Goal: Task Accomplishment & Management: Use online tool/utility

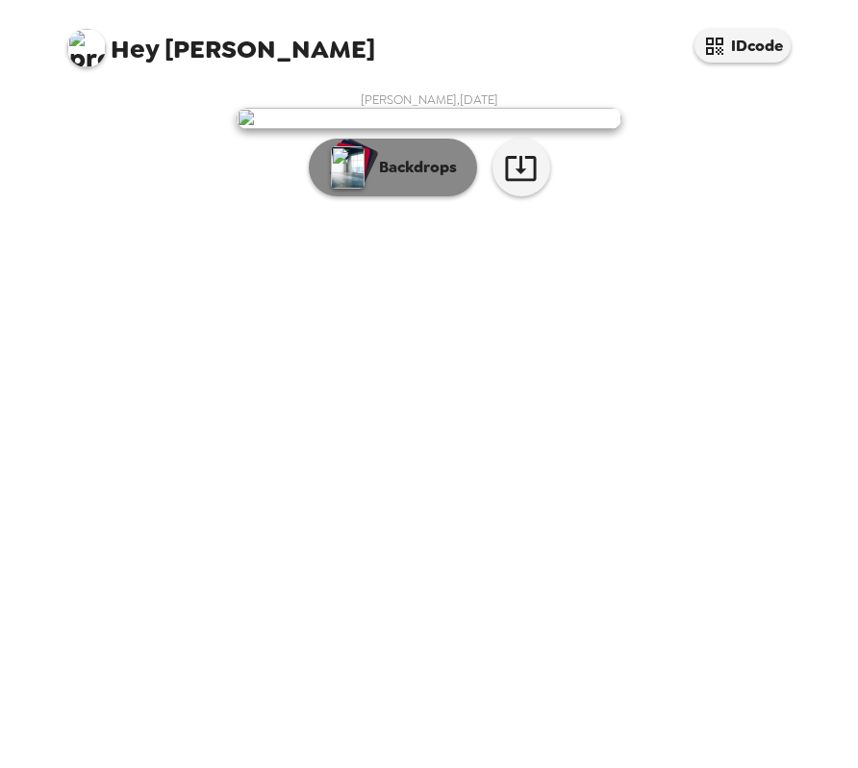
click at [424, 179] on p "Backdrops" at bounding box center [414, 167] width 88 height 23
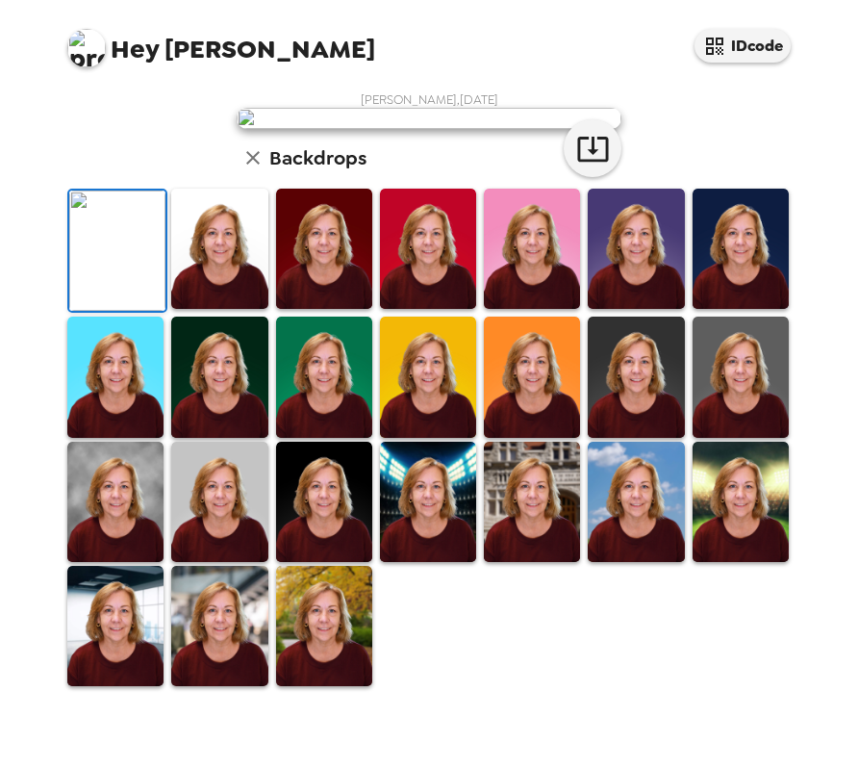
scroll to position [192, 0]
click at [622, 562] on img at bounding box center [636, 502] width 96 height 120
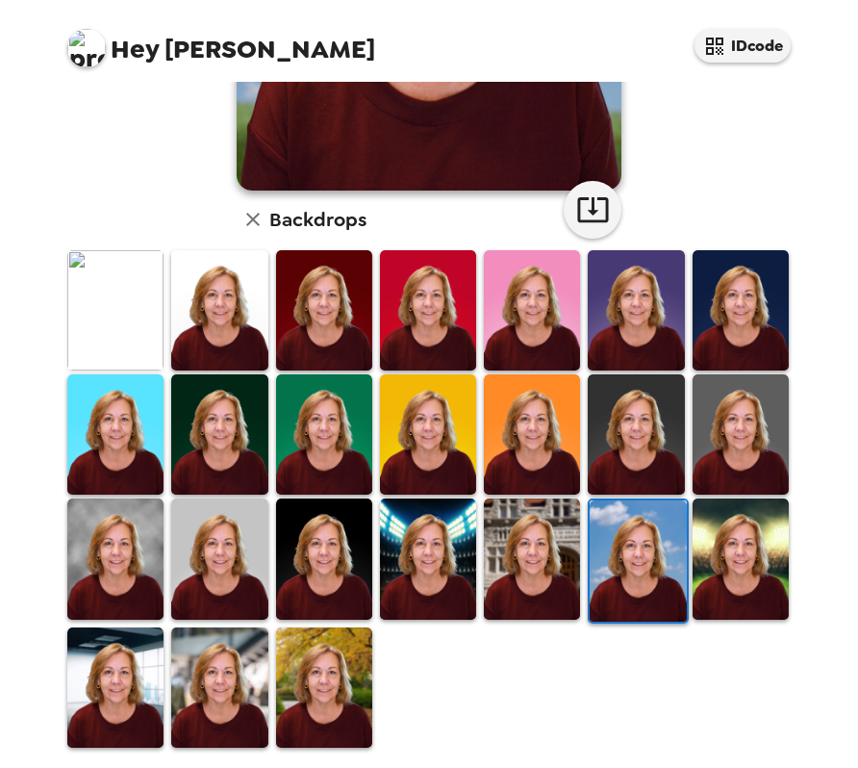
scroll to position [272, 0]
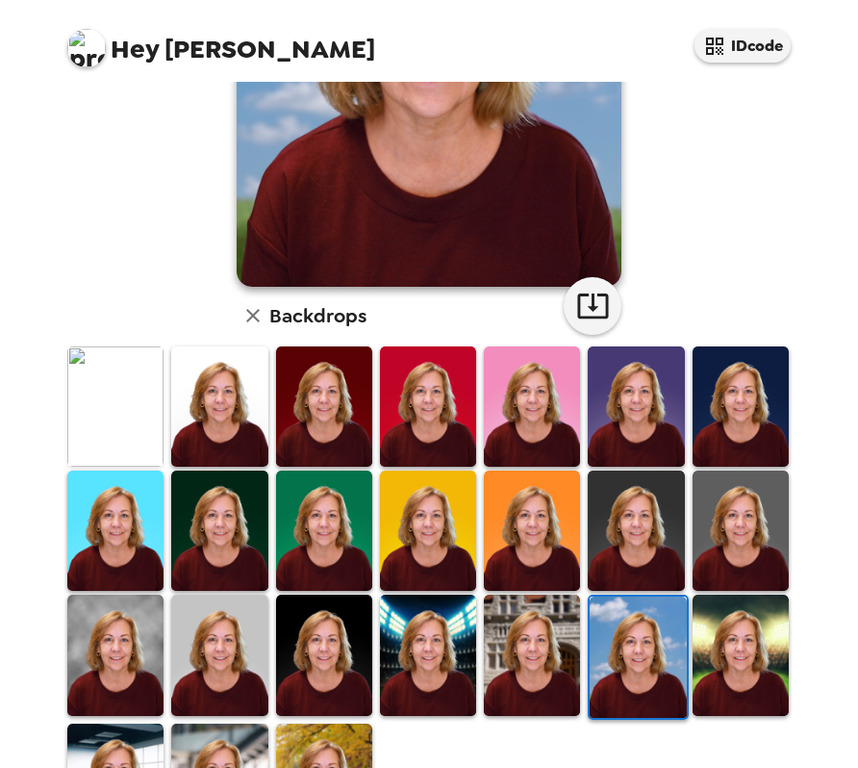
click at [546, 418] on img at bounding box center [532, 406] width 96 height 120
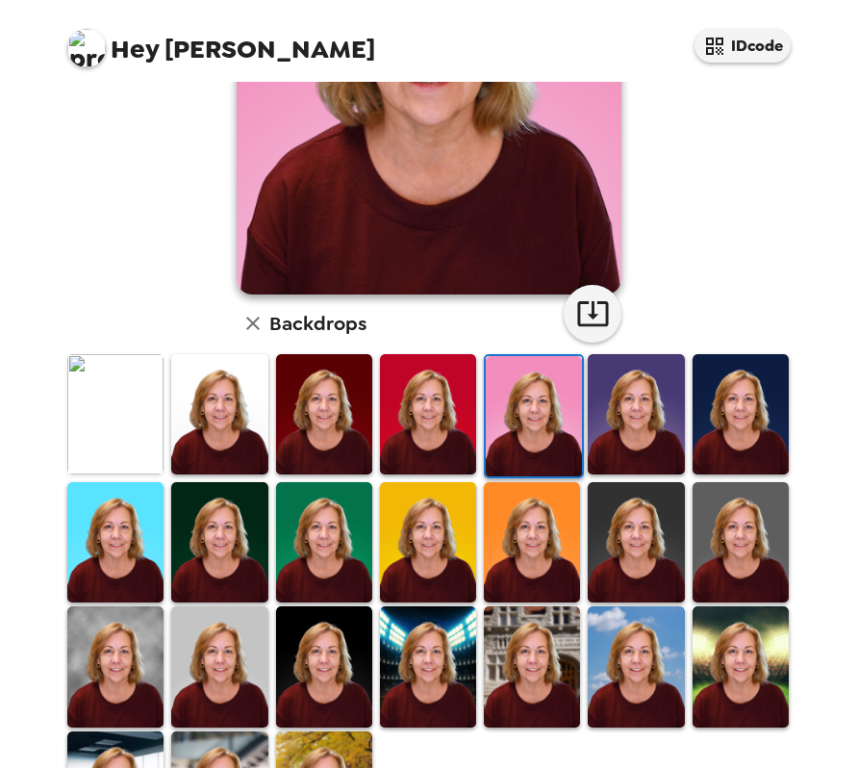
scroll to position [289, 0]
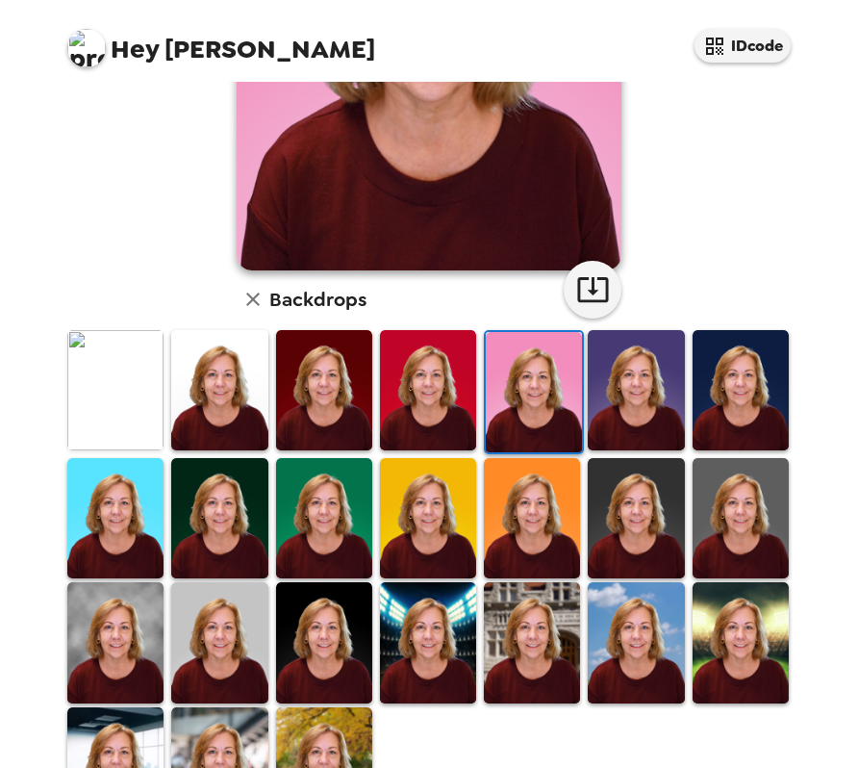
click at [115, 614] on img at bounding box center [115, 642] width 96 height 120
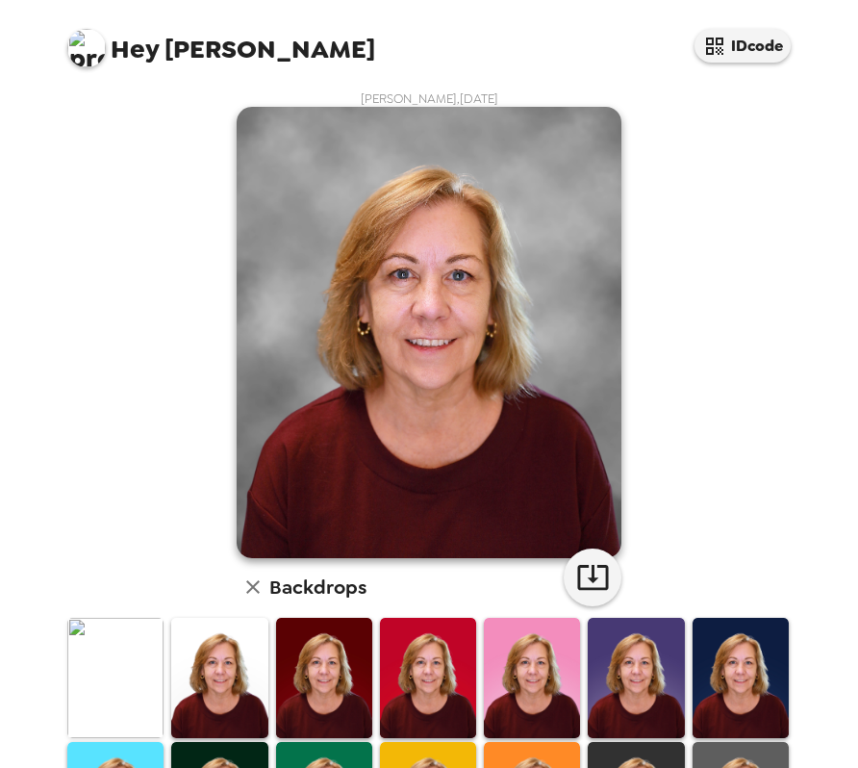
scroll to position [0, 0]
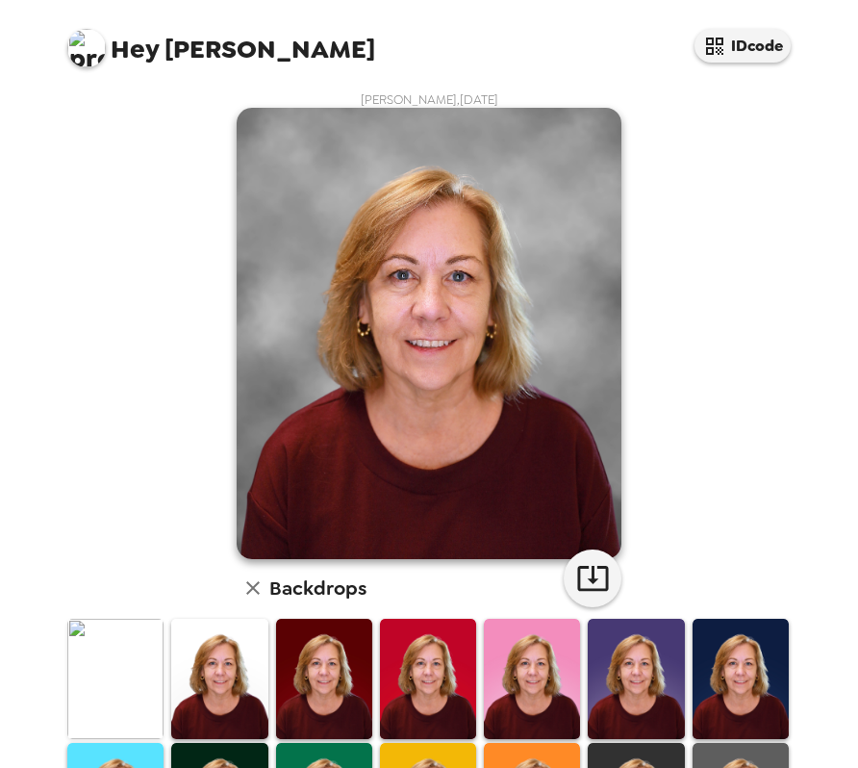
click at [104, 663] on img at bounding box center [115, 679] width 96 height 120
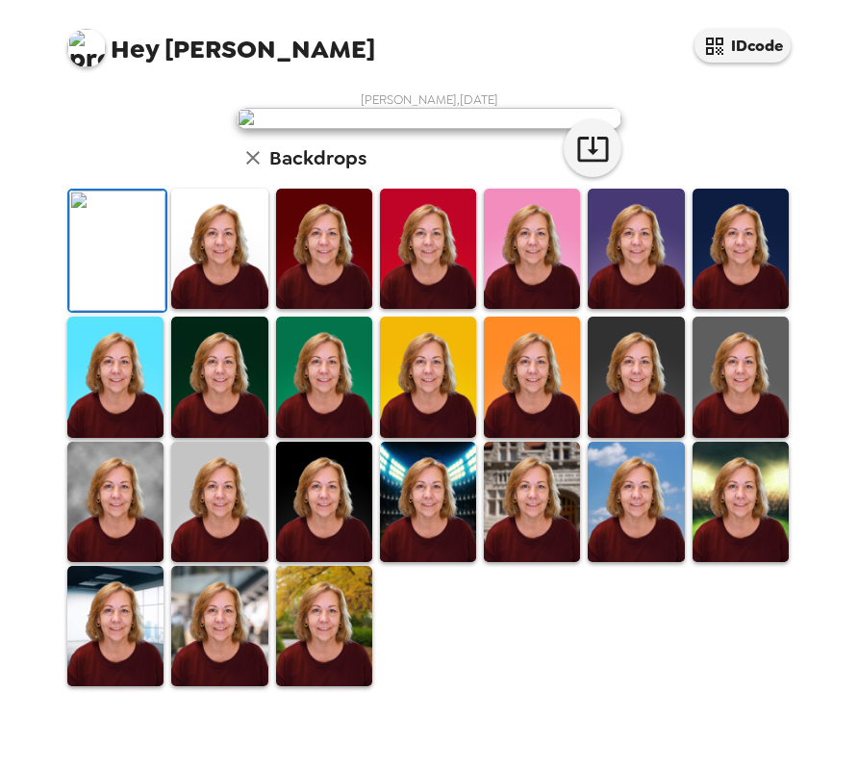
click at [99, 549] on img at bounding box center [115, 502] width 96 height 120
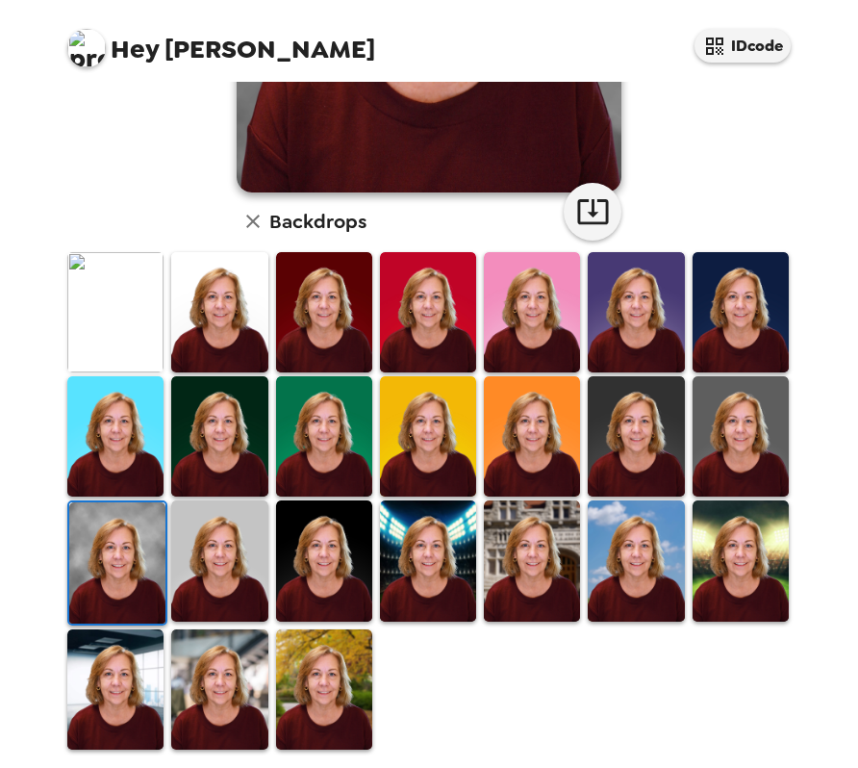
scroll to position [369, 0]
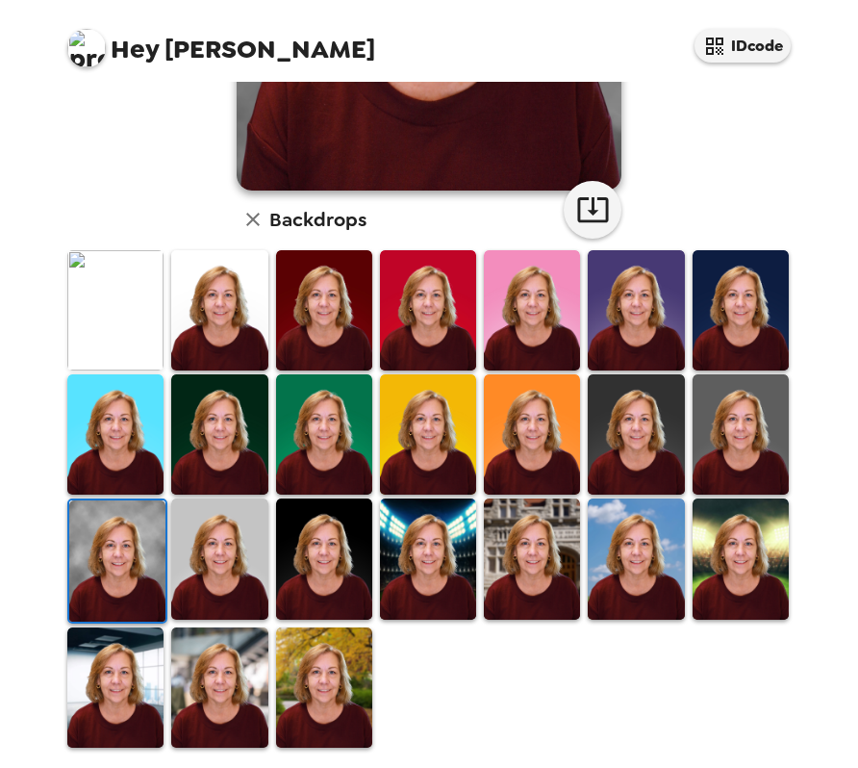
click at [413, 558] on img at bounding box center [428, 558] width 96 height 120
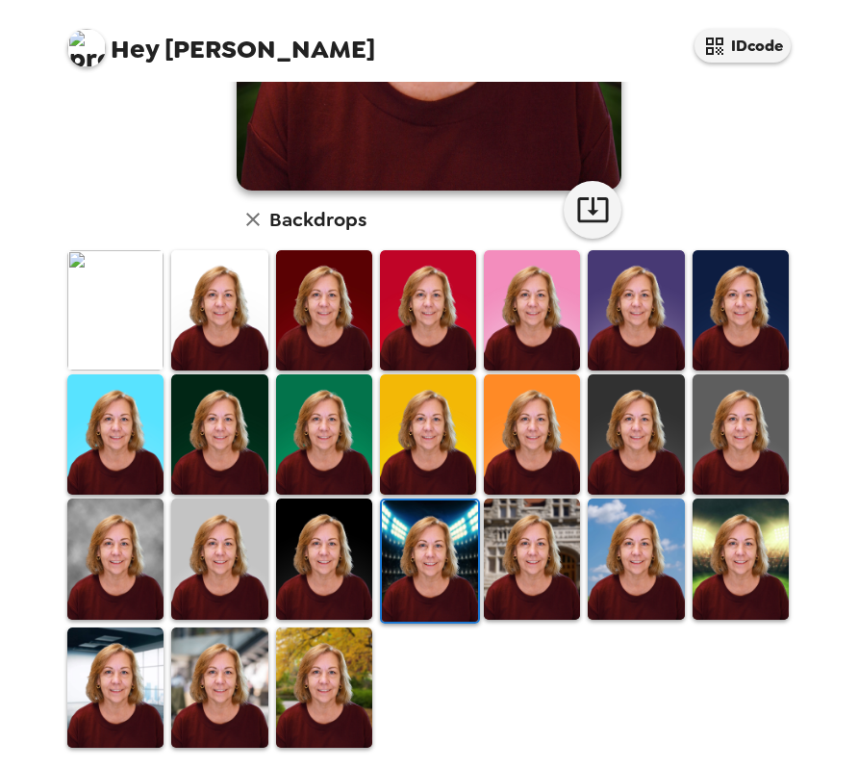
click at [535, 540] on img at bounding box center [532, 558] width 96 height 120
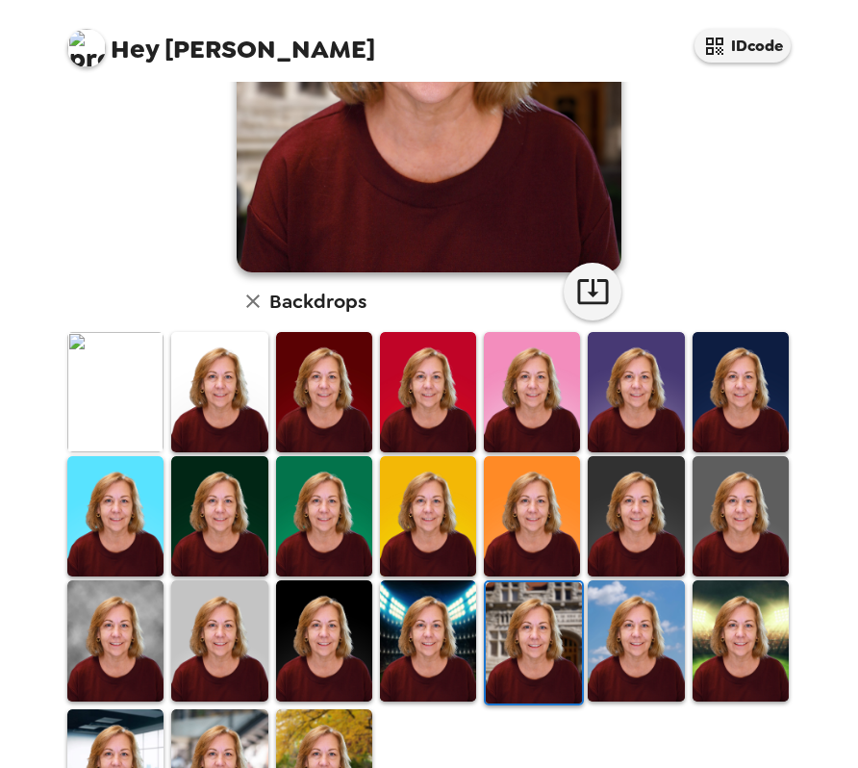
scroll to position [289, 0]
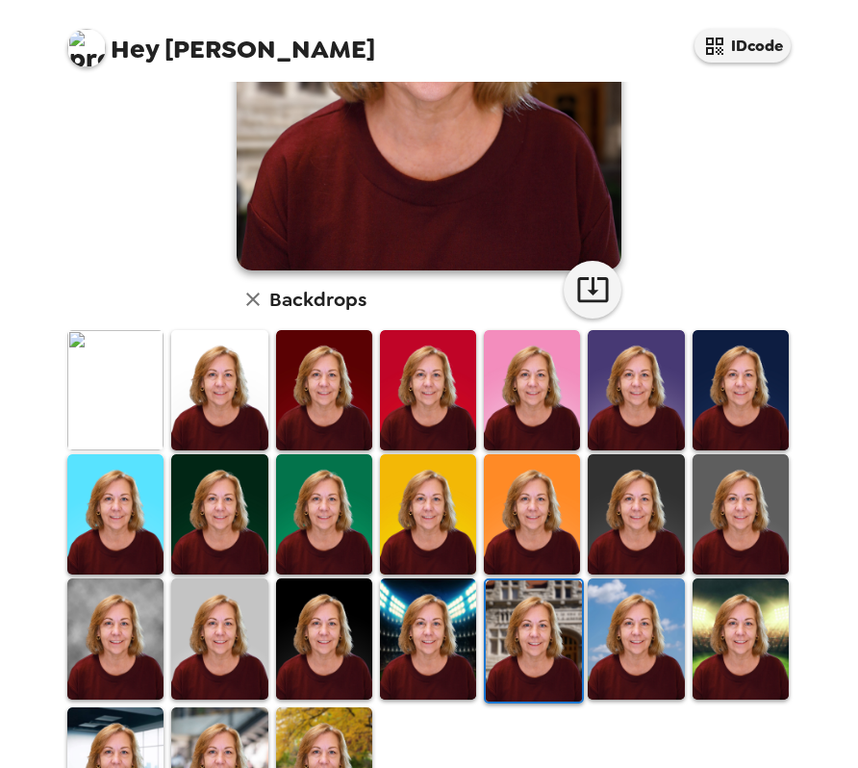
click at [732, 636] on img at bounding box center [741, 638] width 96 height 120
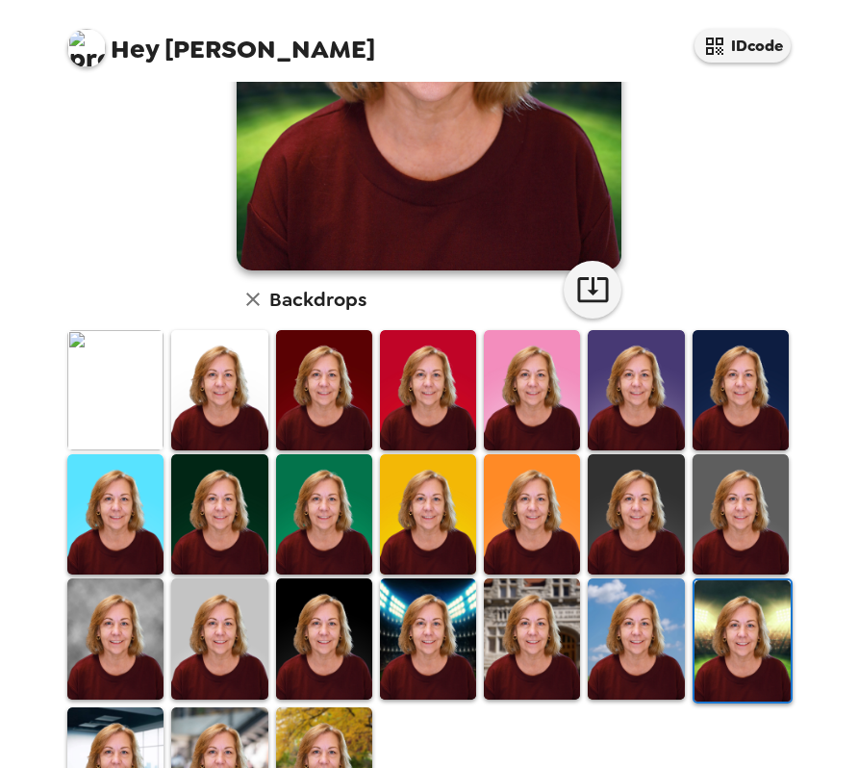
click at [238, 501] on img at bounding box center [219, 514] width 96 height 120
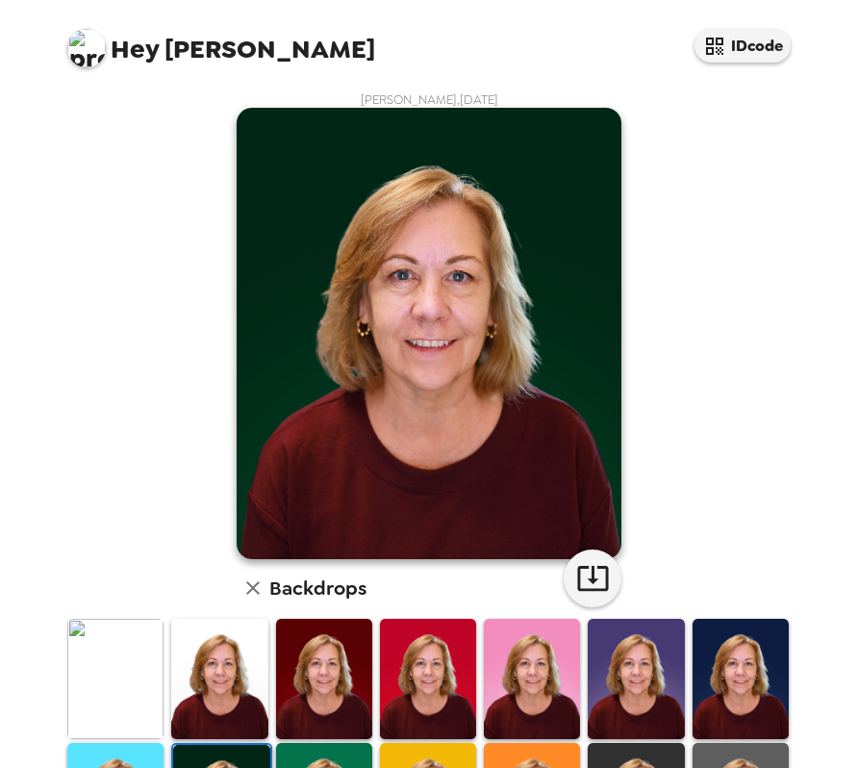
scroll to position [369, 0]
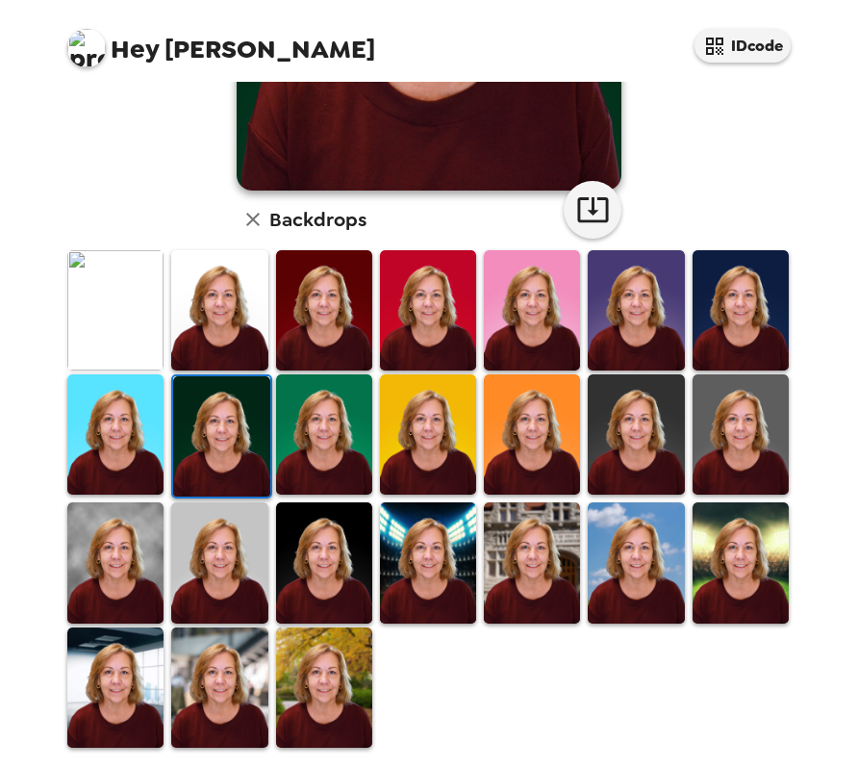
click at [300, 676] on img at bounding box center [324, 687] width 96 height 120
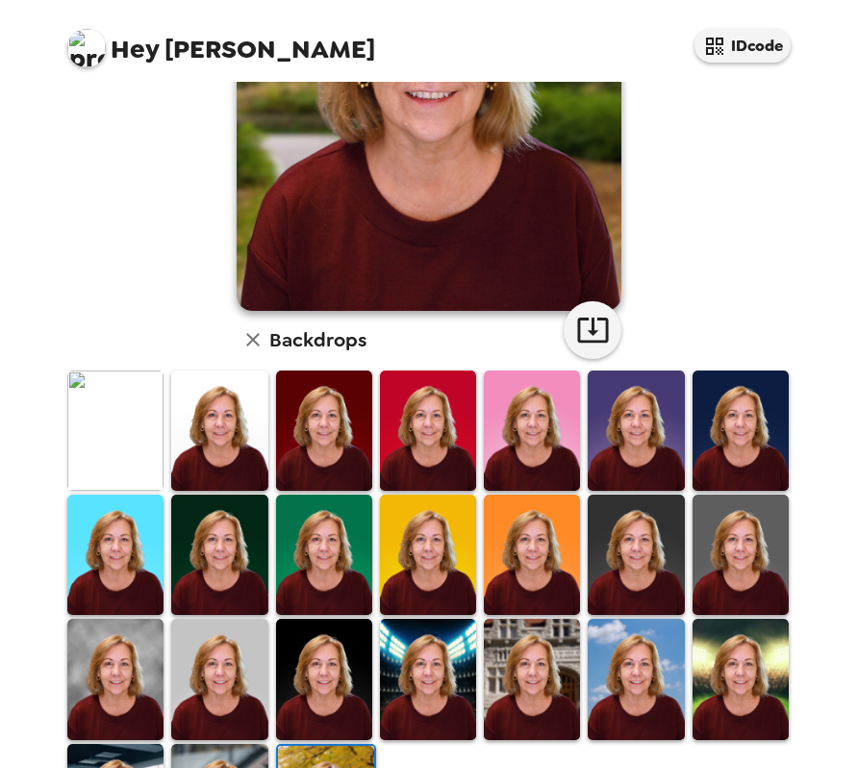
scroll to position [289, 0]
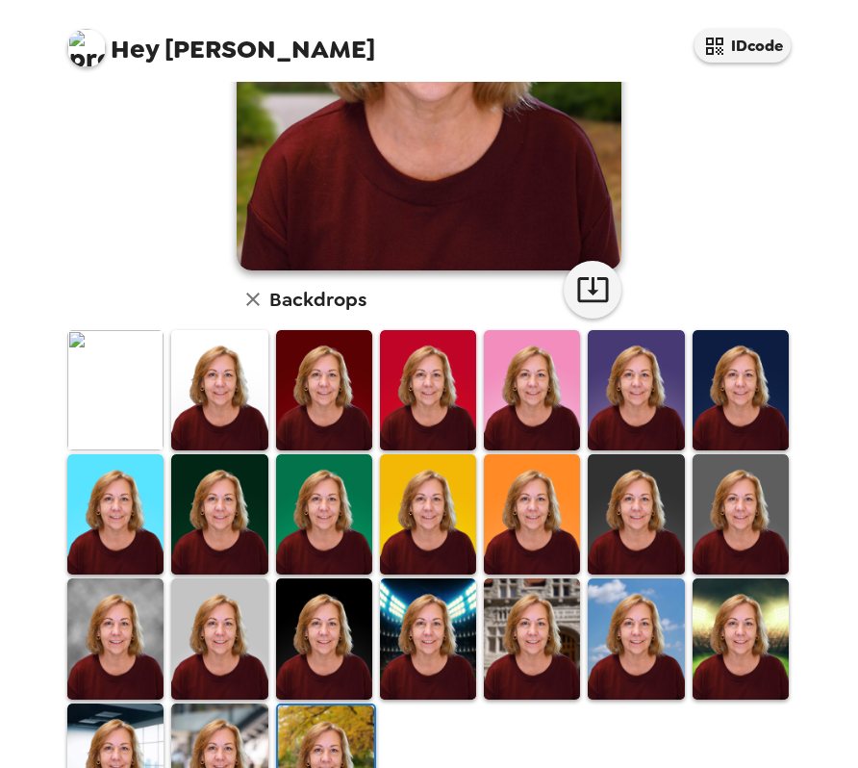
click at [323, 524] on img at bounding box center [324, 514] width 96 height 120
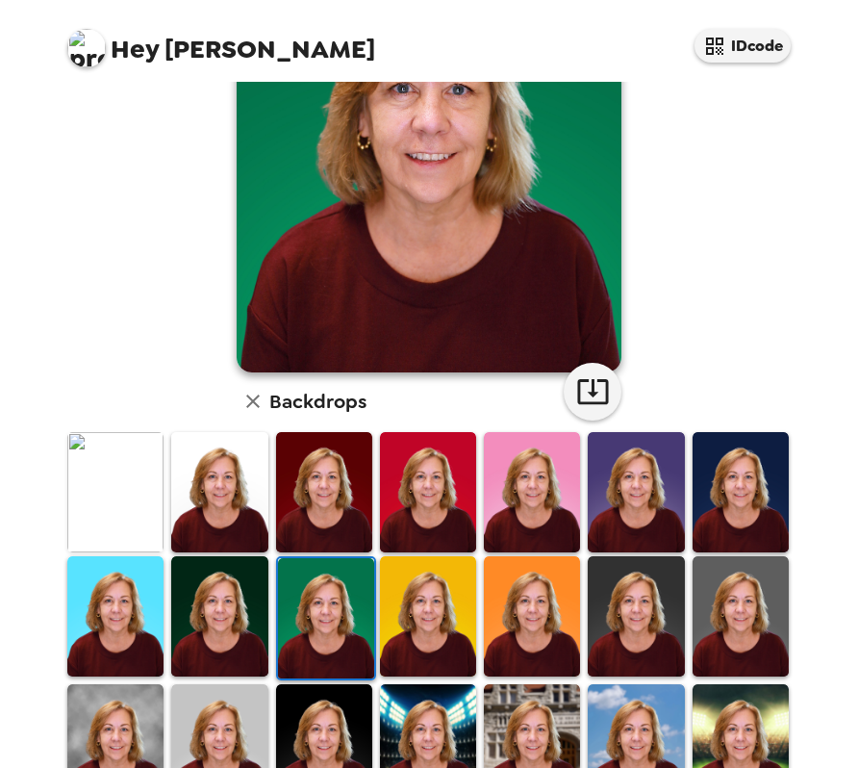
scroll to position [192, 0]
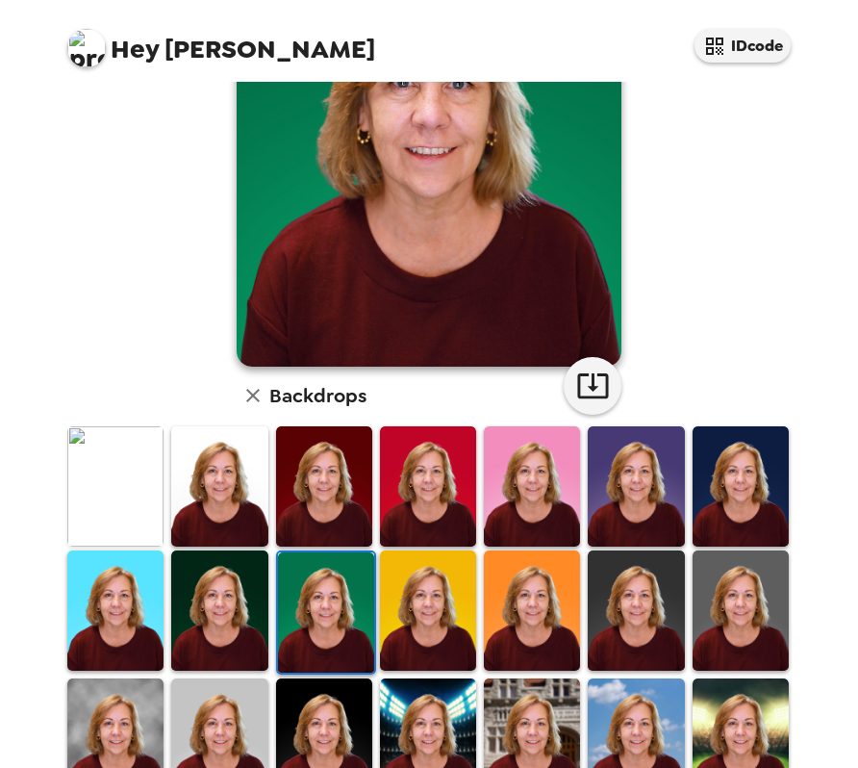
click at [313, 539] on img at bounding box center [324, 486] width 96 height 120
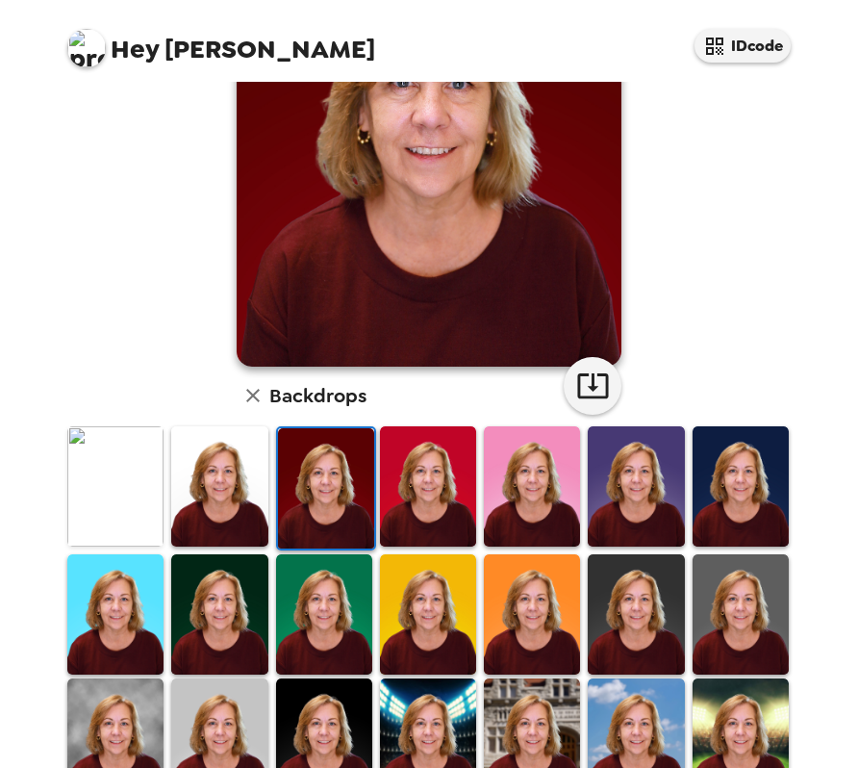
click at [313, 525] on img at bounding box center [326, 488] width 96 height 120
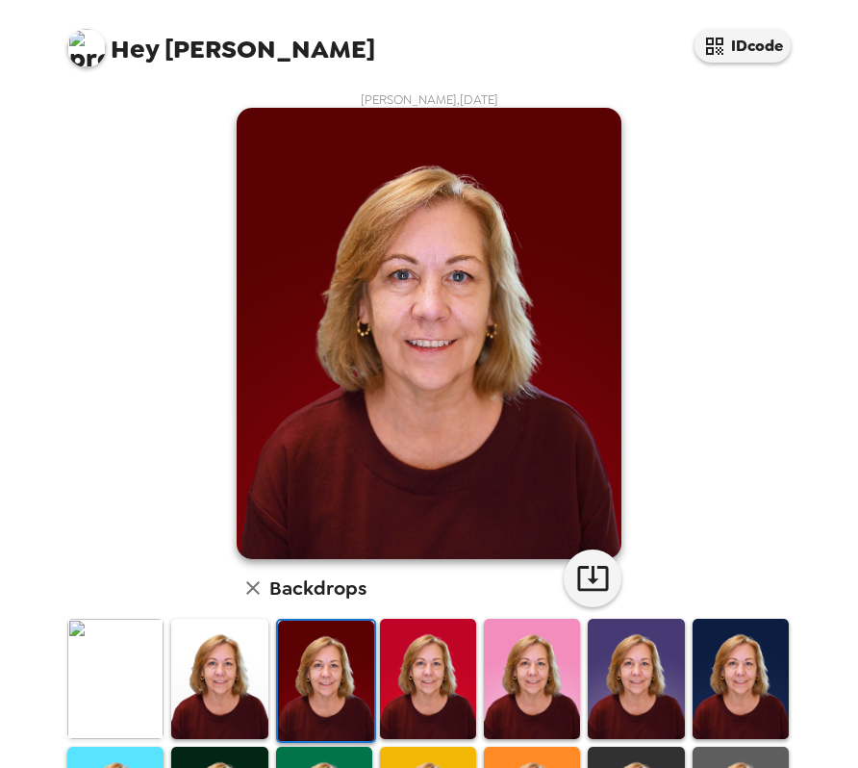
click at [411, 650] on img at bounding box center [428, 679] width 96 height 120
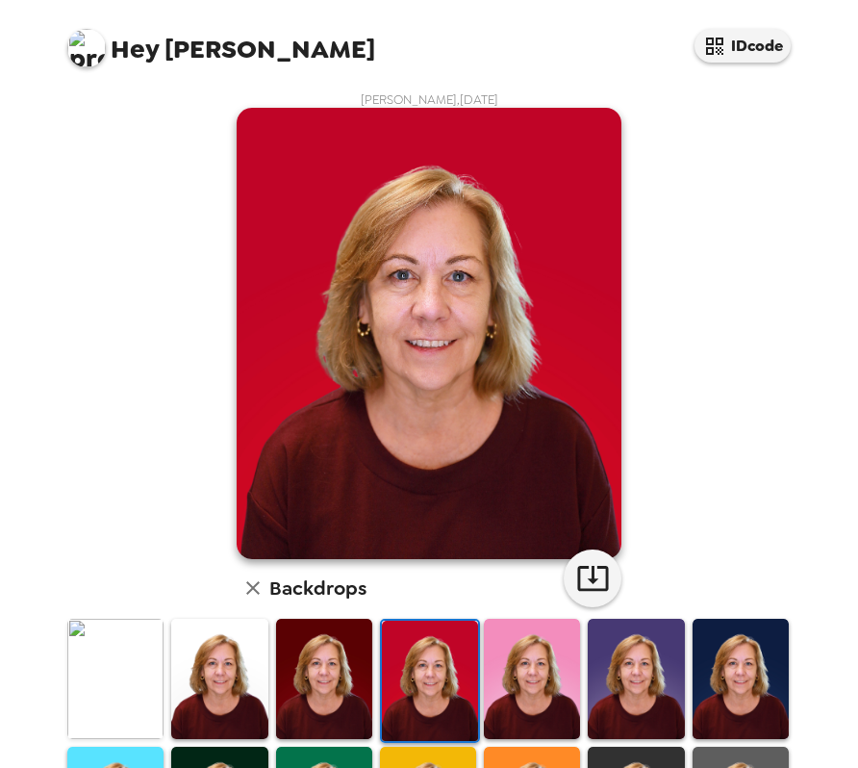
click at [531, 663] on img at bounding box center [532, 679] width 96 height 120
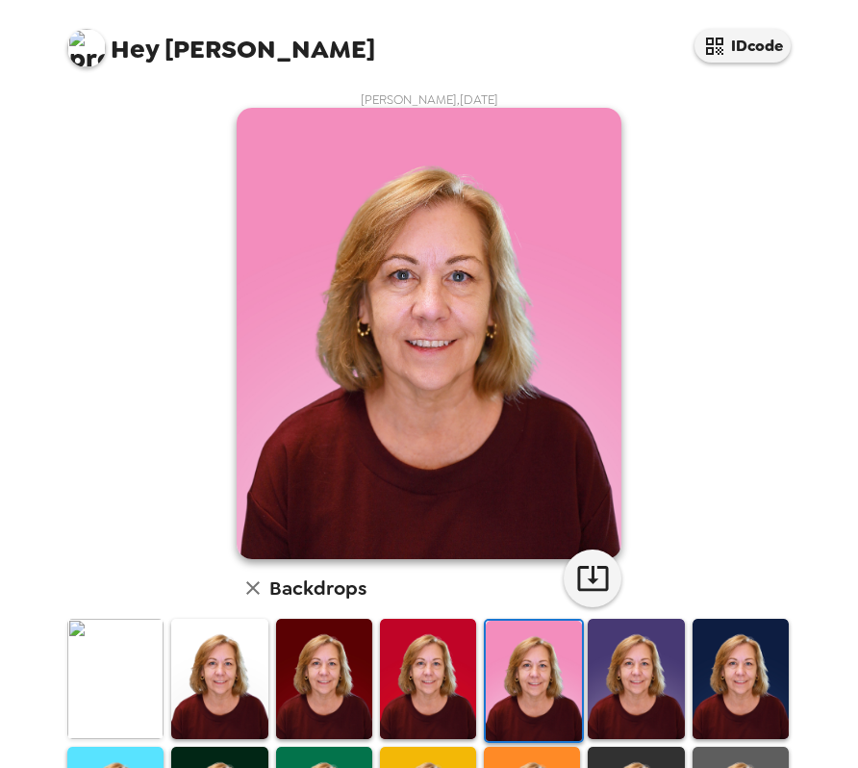
click at [422, 668] on img at bounding box center [428, 679] width 96 height 120
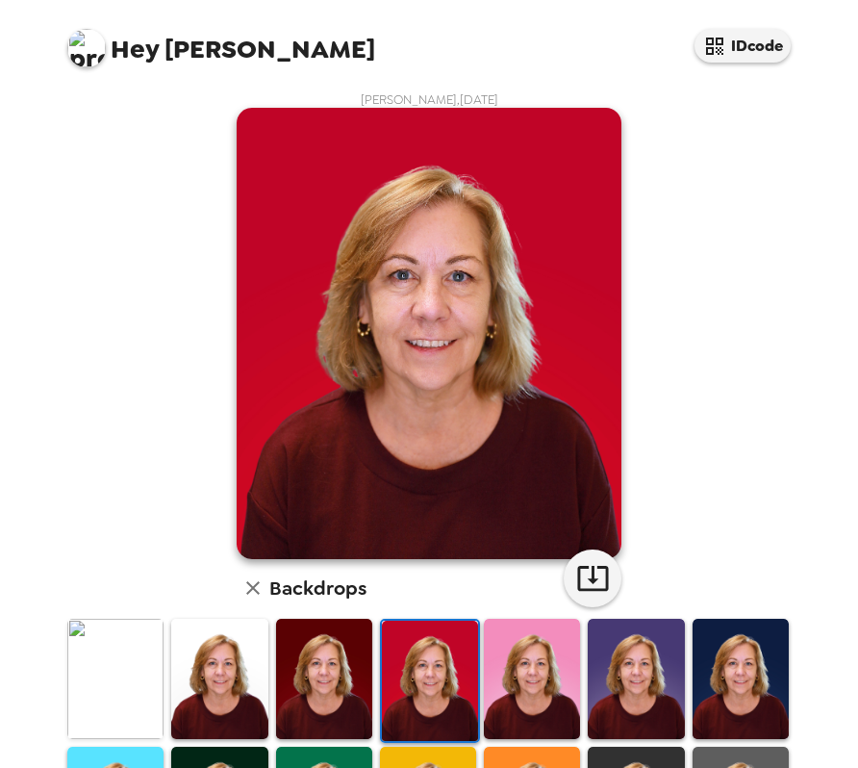
click at [610, 651] on img at bounding box center [636, 679] width 96 height 120
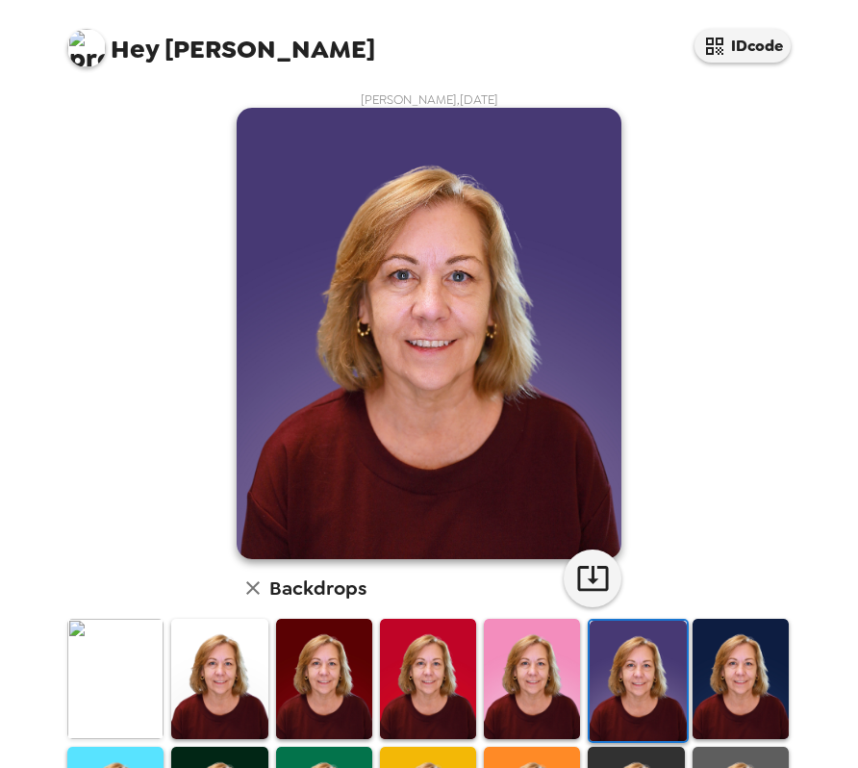
click at [709, 657] on img at bounding box center [741, 679] width 96 height 120
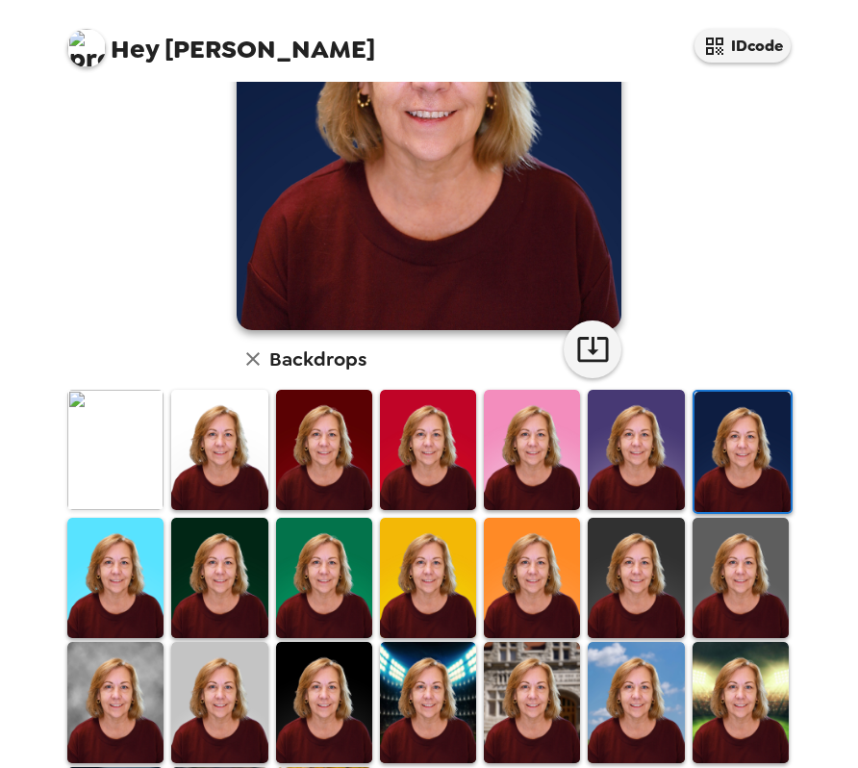
scroll to position [289, 0]
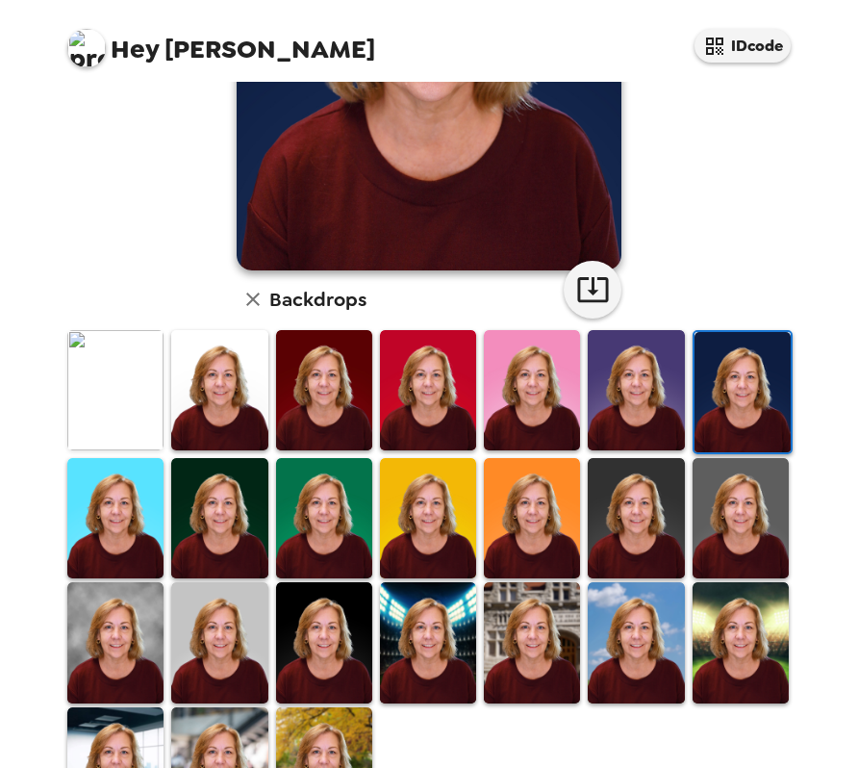
click at [705, 397] on img at bounding box center [743, 392] width 96 height 120
click at [716, 531] on img at bounding box center [741, 518] width 96 height 120
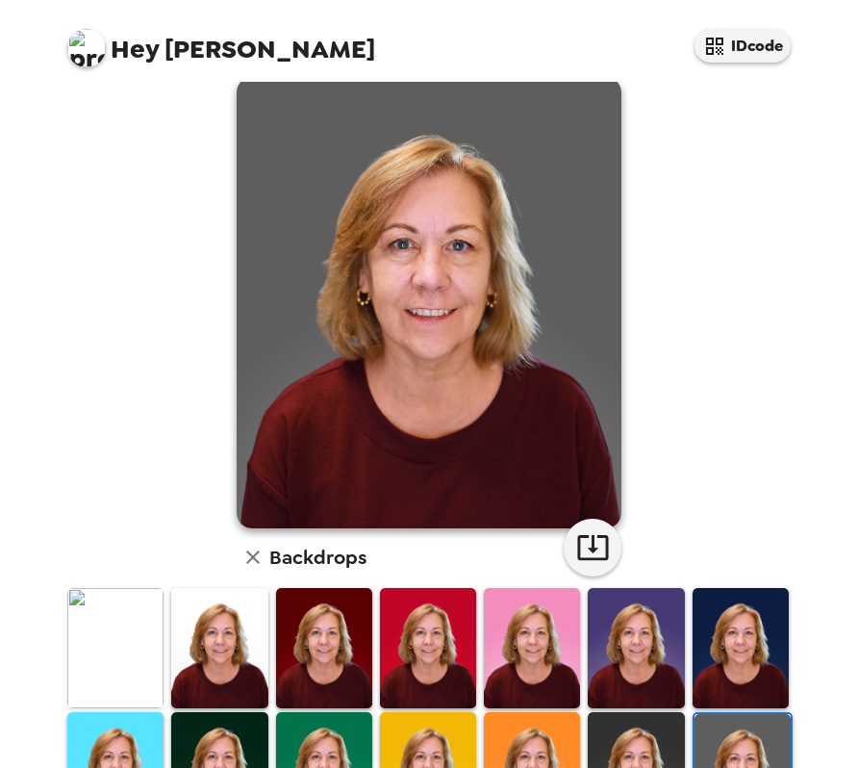
scroll to position [0, 0]
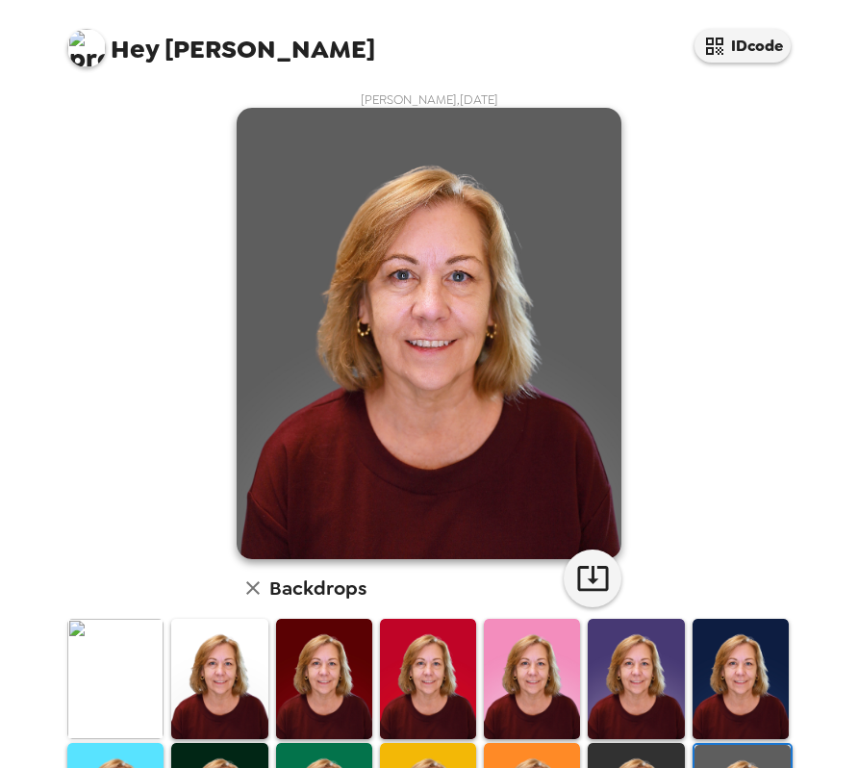
click at [108, 664] on img at bounding box center [115, 679] width 96 height 120
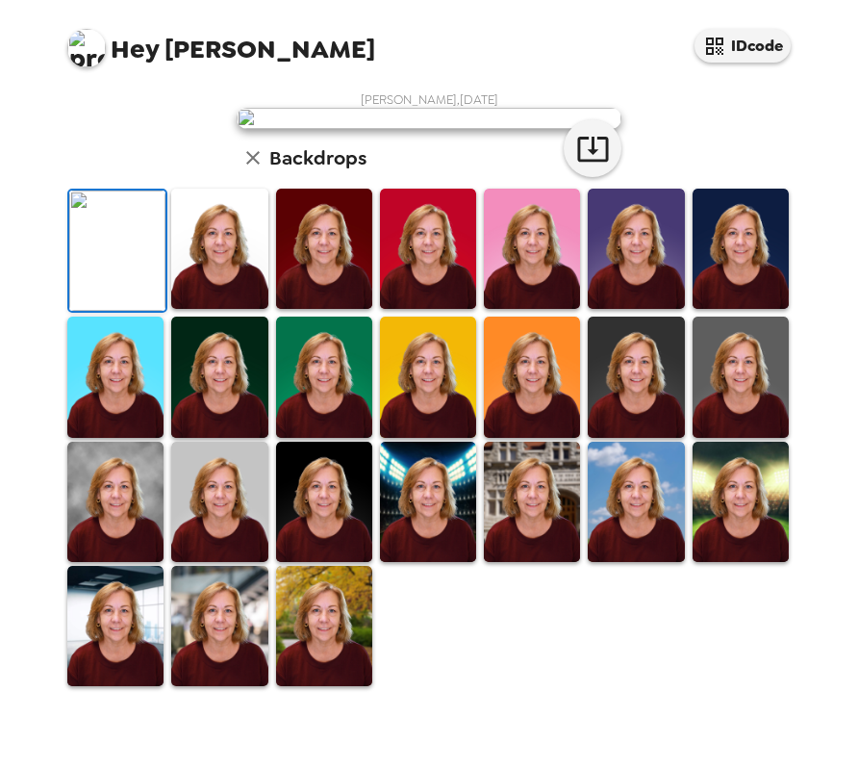
click at [234, 309] on img at bounding box center [219, 249] width 96 height 120
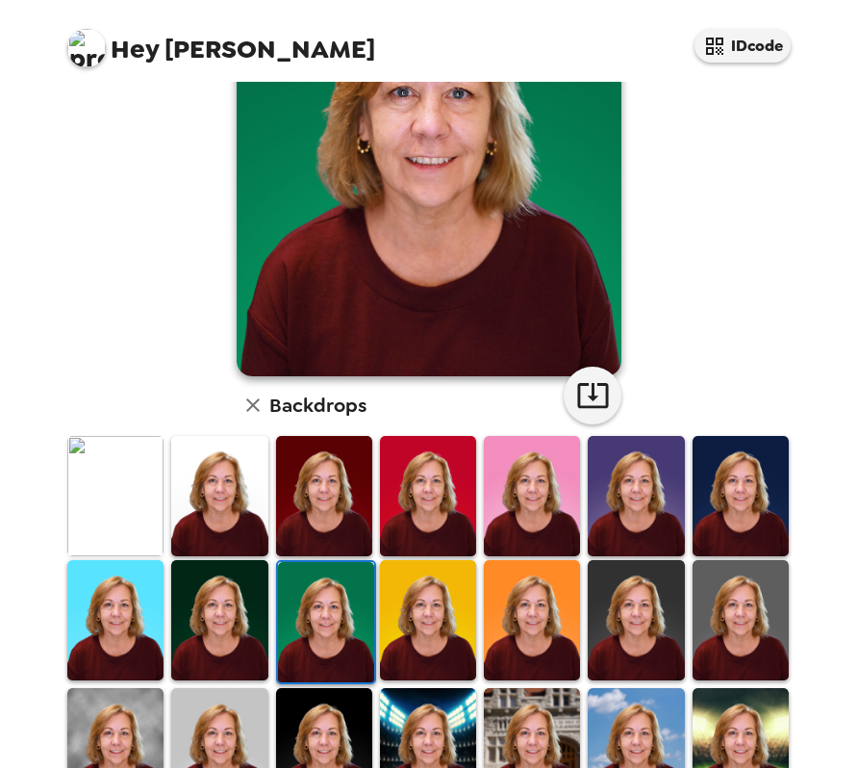
scroll to position [192, 0]
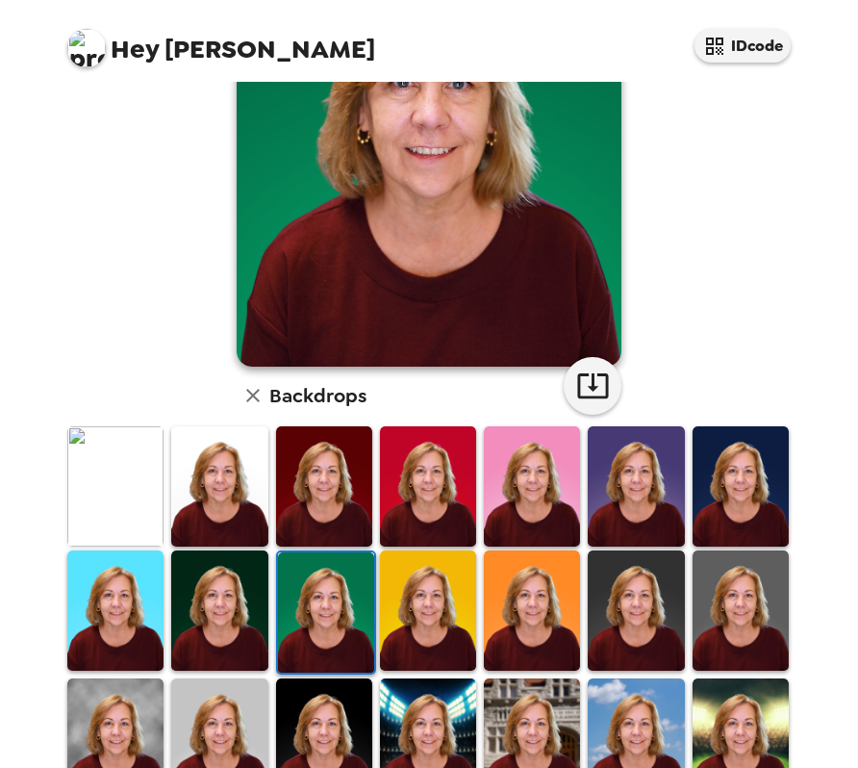
click at [415, 619] on img at bounding box center [428, 610] width 96 height 120
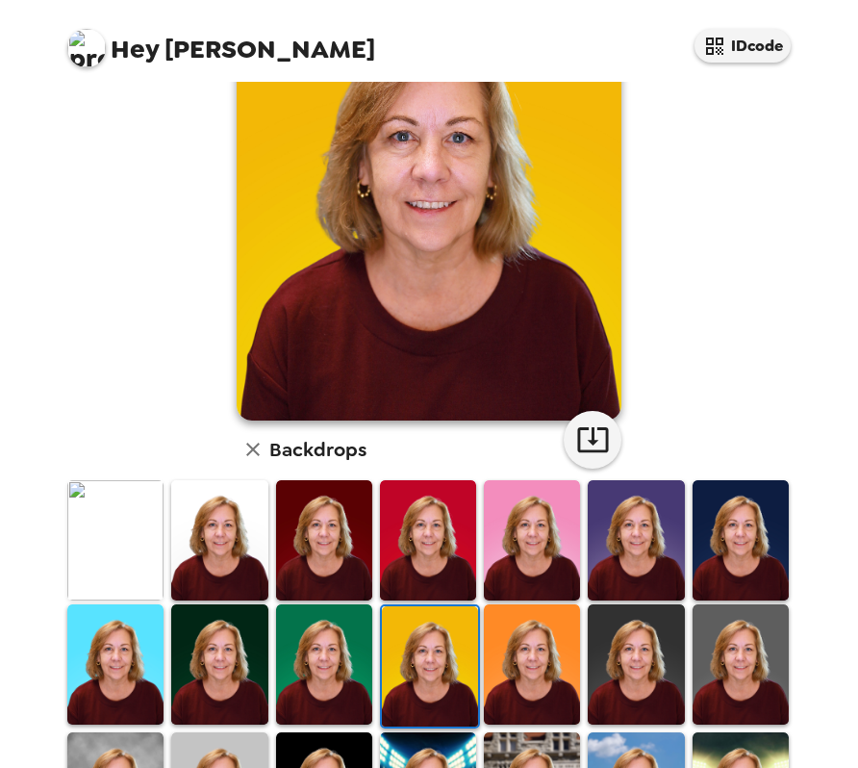
scroll to position [96, 0]
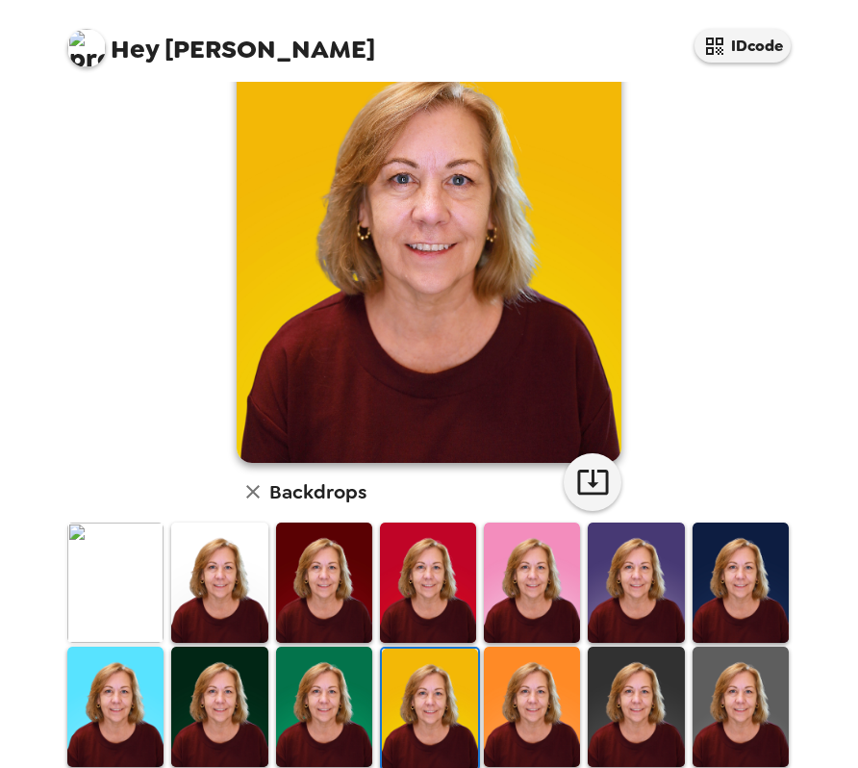
click at [314, 673] on img at bounding box center [324, 707] width 96 height 120
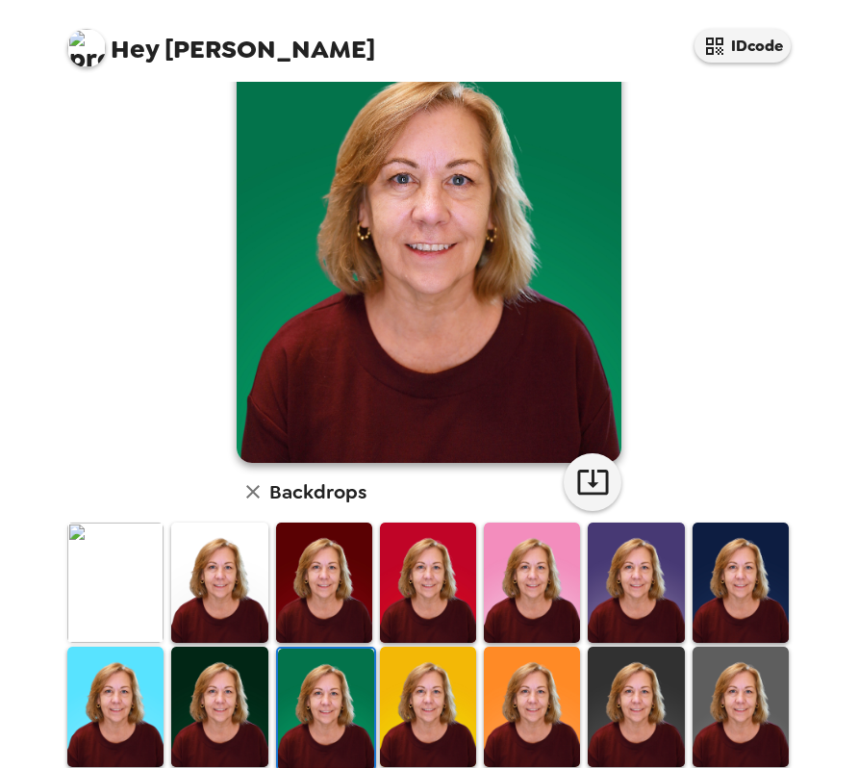
click at [505, 685] on img at bounding box center [532, 707] width 96 height 120
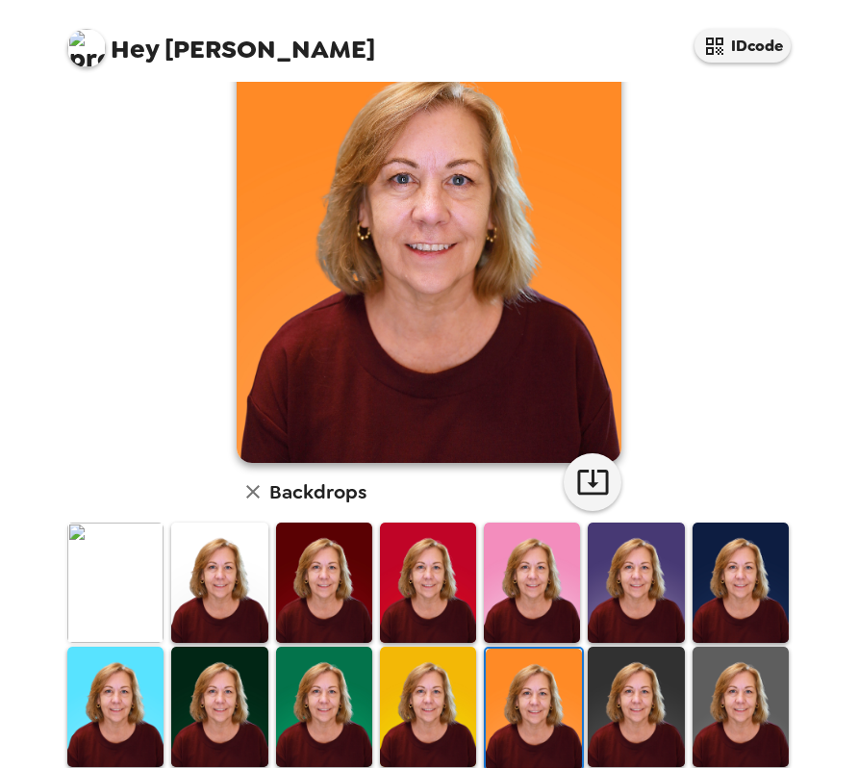
click at [633, 703] on img at bounding box center [636, 707] width 96 height 120
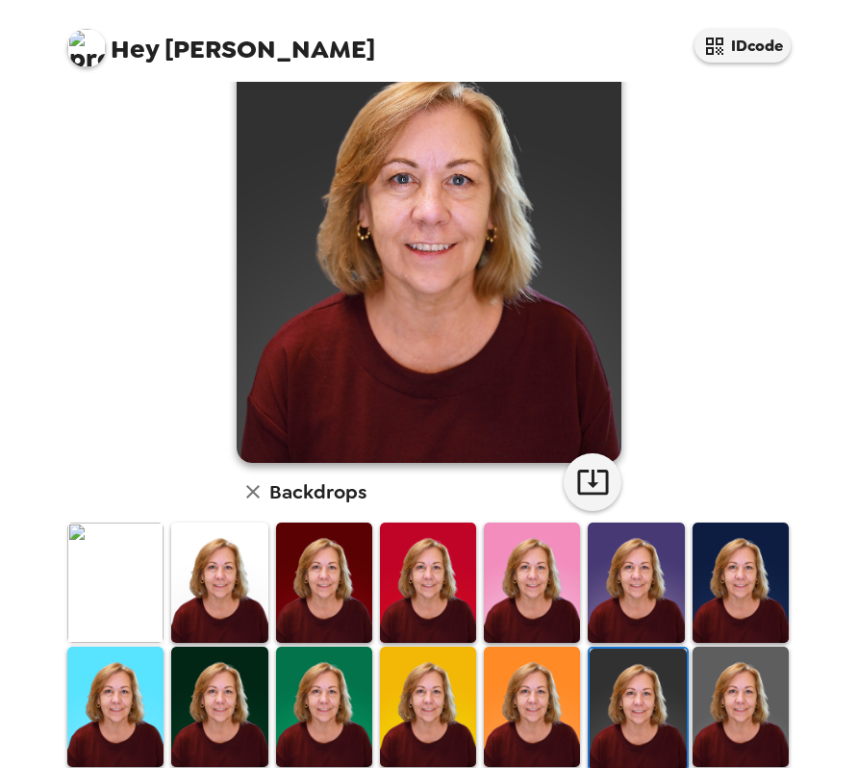
click at [724, 692] on img at bounding box center [741, 707] width 96 height 120
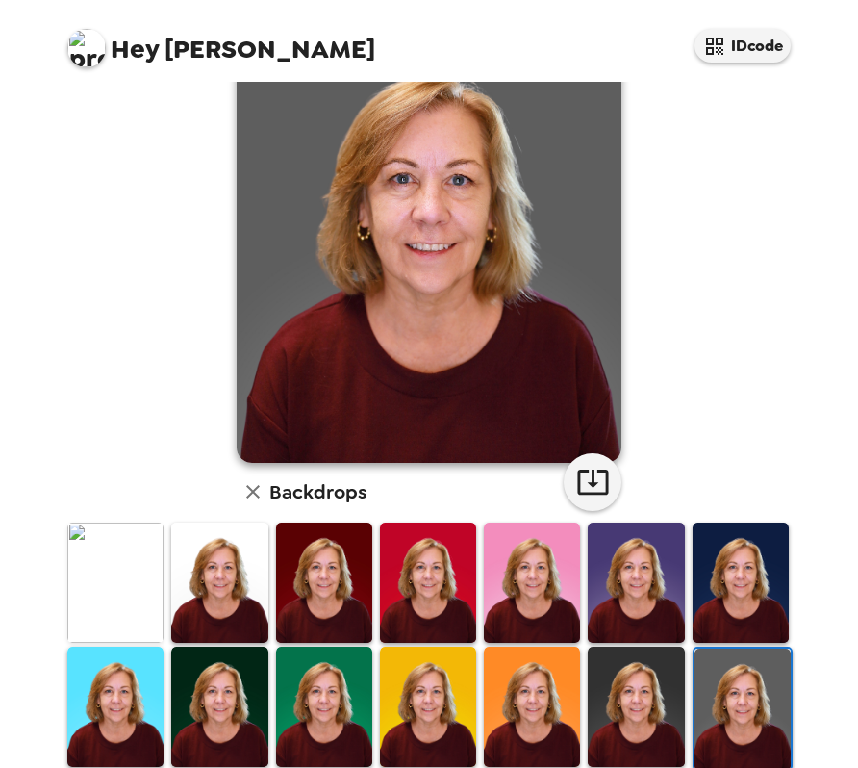
click at [641, 586] on img at bounding box center [636, 583] width 96 height 120
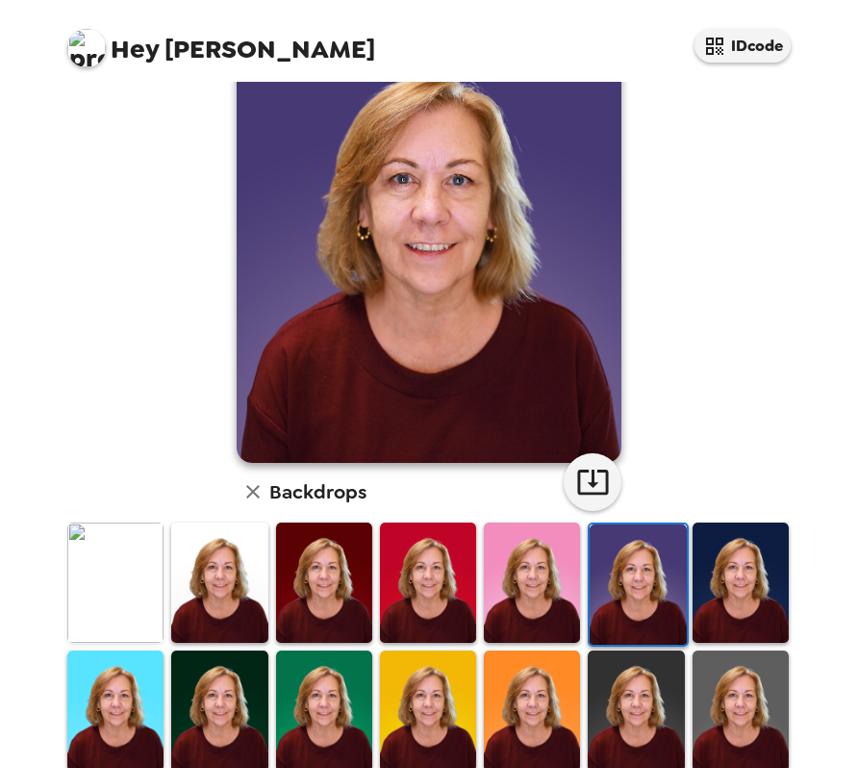
click at [697, 586] on img at bounding box center [741, 583] width 96 height 120
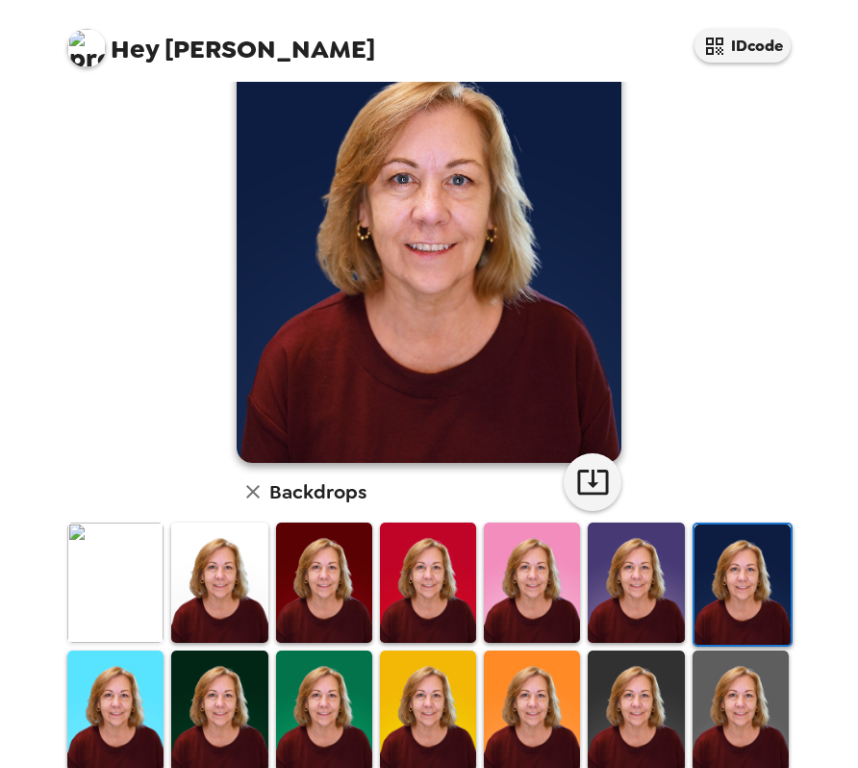
click at [316, 711] on img at bounding box center [324, 711] width 96 height 120
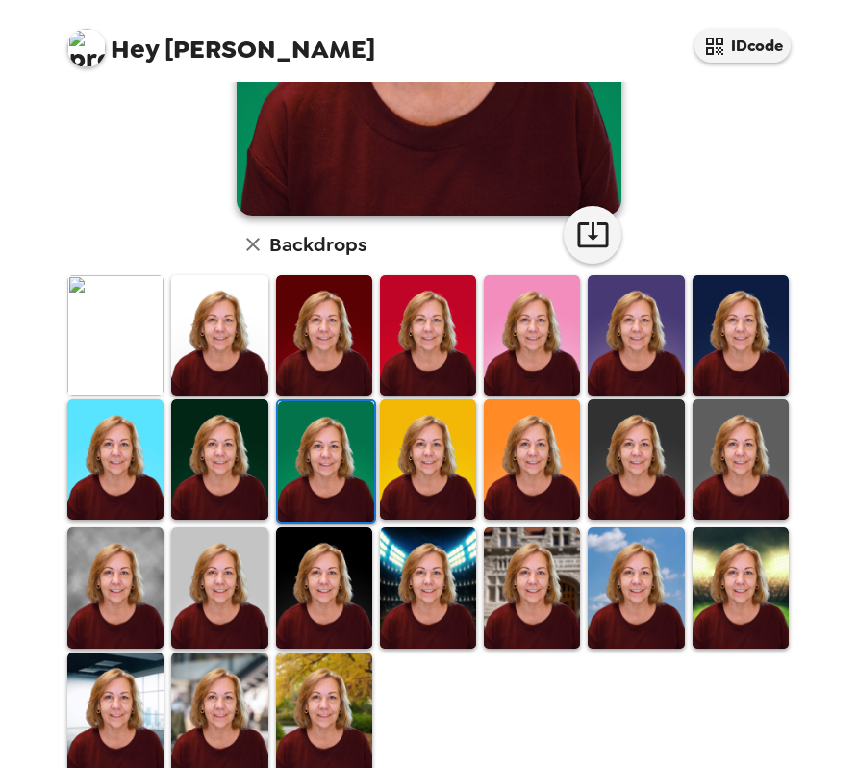
scroll to position [369, 0]
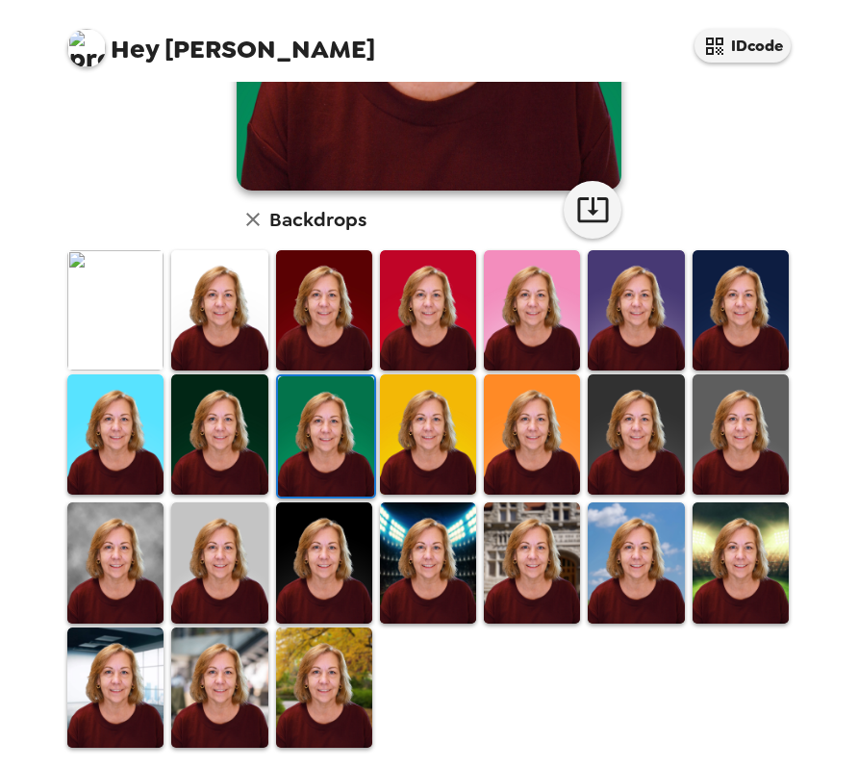
click at [319, 559] on img at bounding box center [324, 562] width 96 height 120
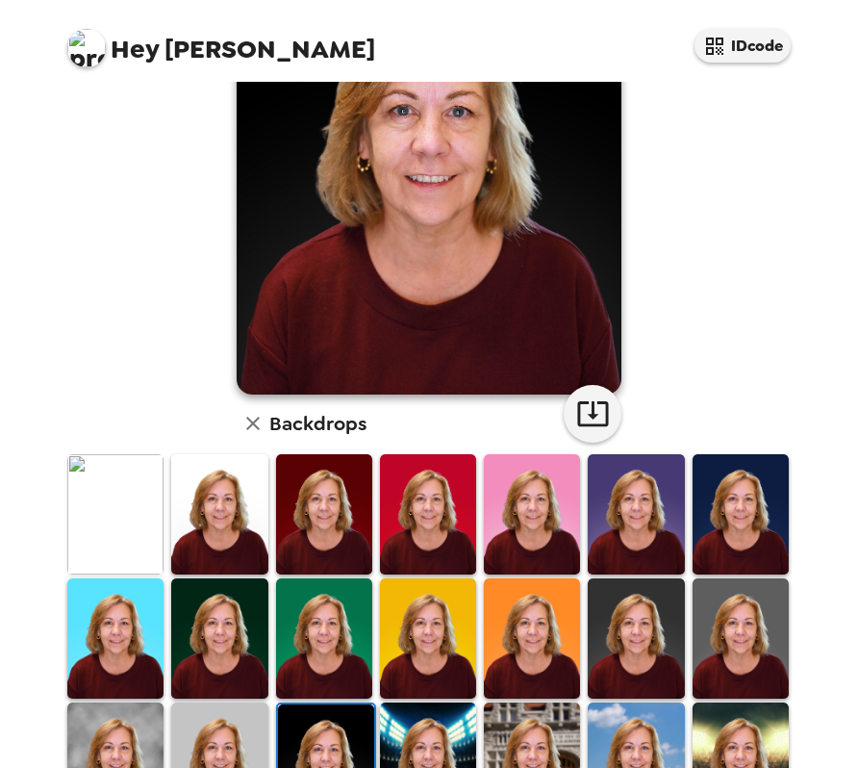
scroll to position [192, 0]
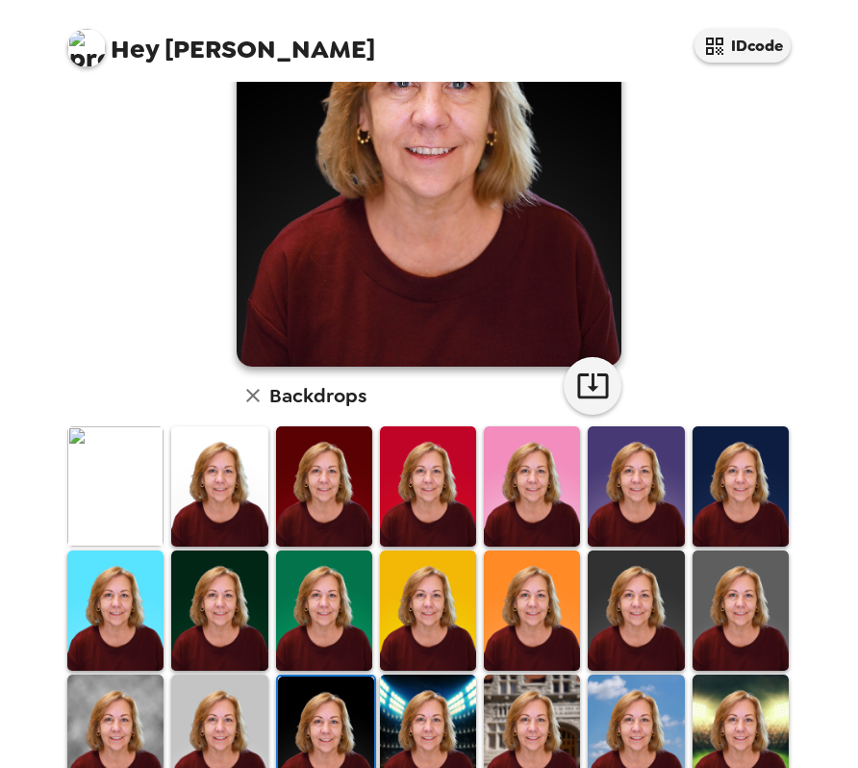
click at [628, 618] on img at bounding box center [636, 610] width 96 height 120
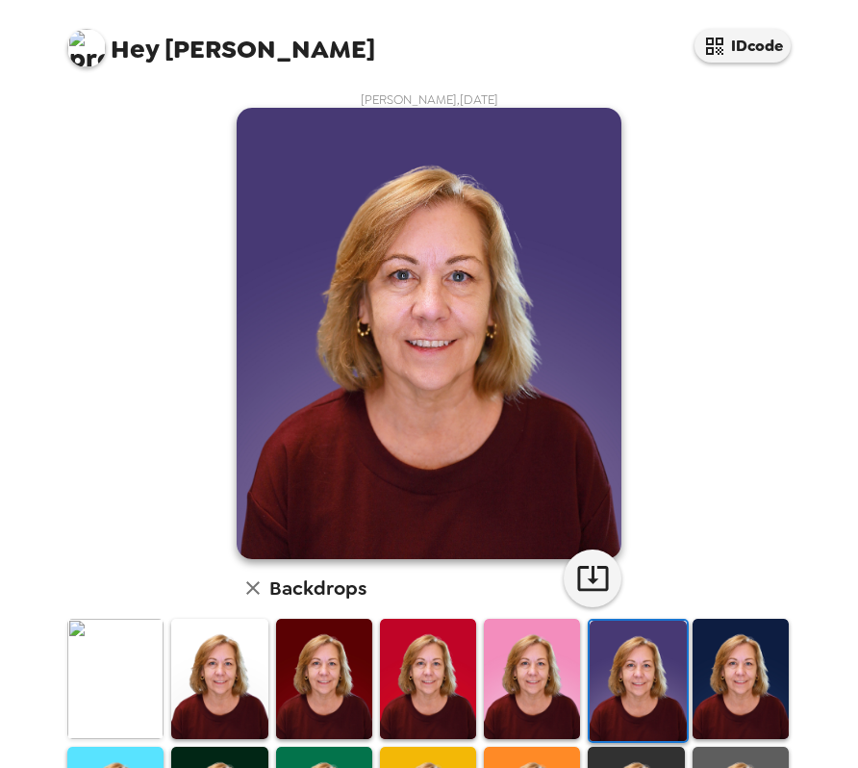
scroll to position [96, 0]
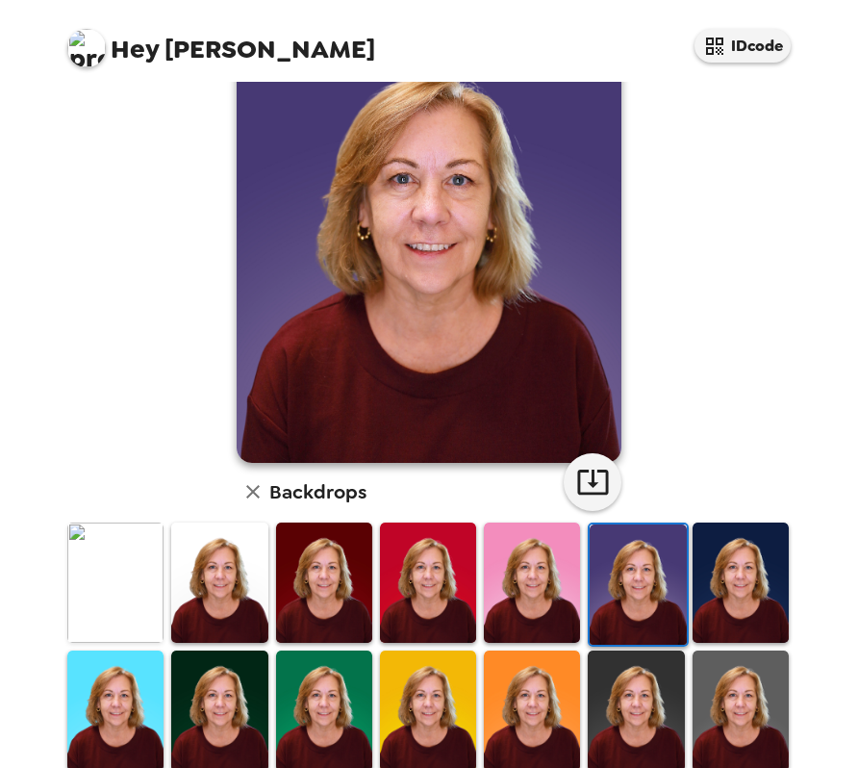
click at [743, 551] on img at bounding box center [741, 583] width 96 height 120
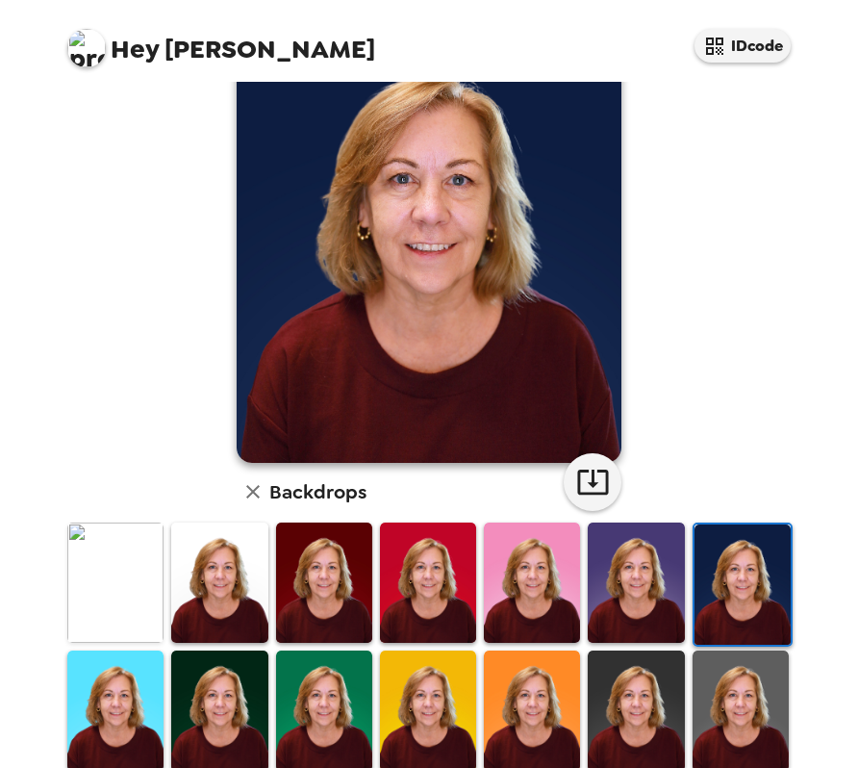
scroll to position [192, 0]
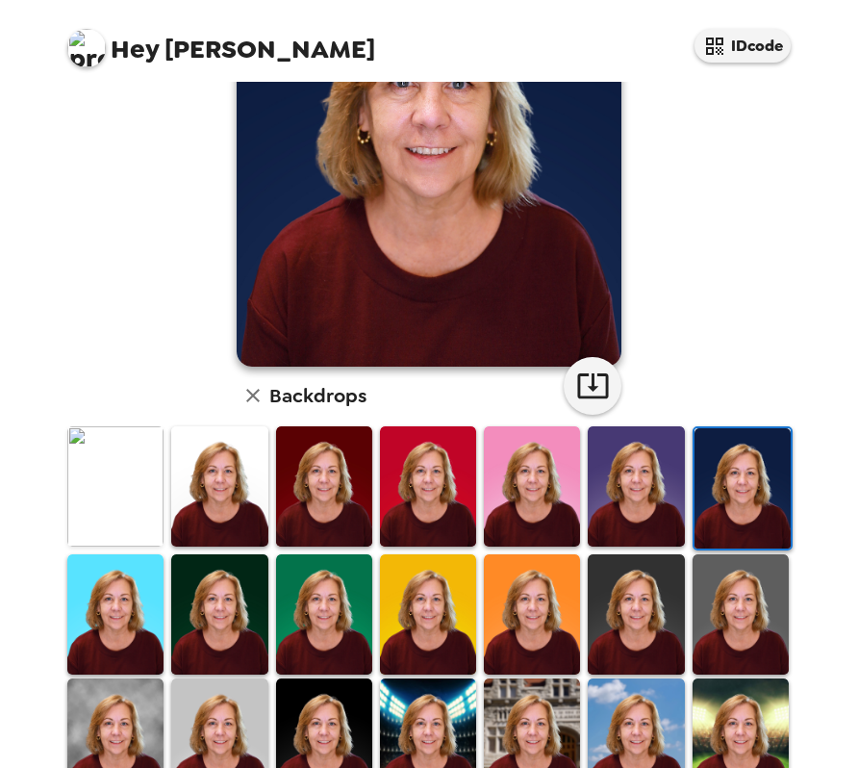
click at [647, 595] on img at bounding box center [636, 614] width 96 height 120
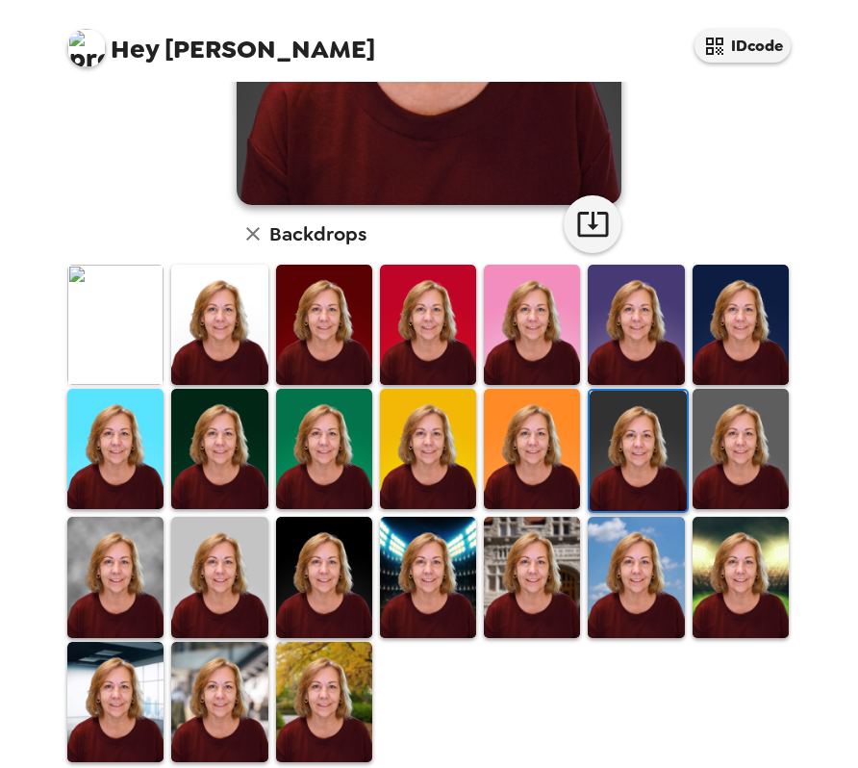
scroll to position [369, 0]
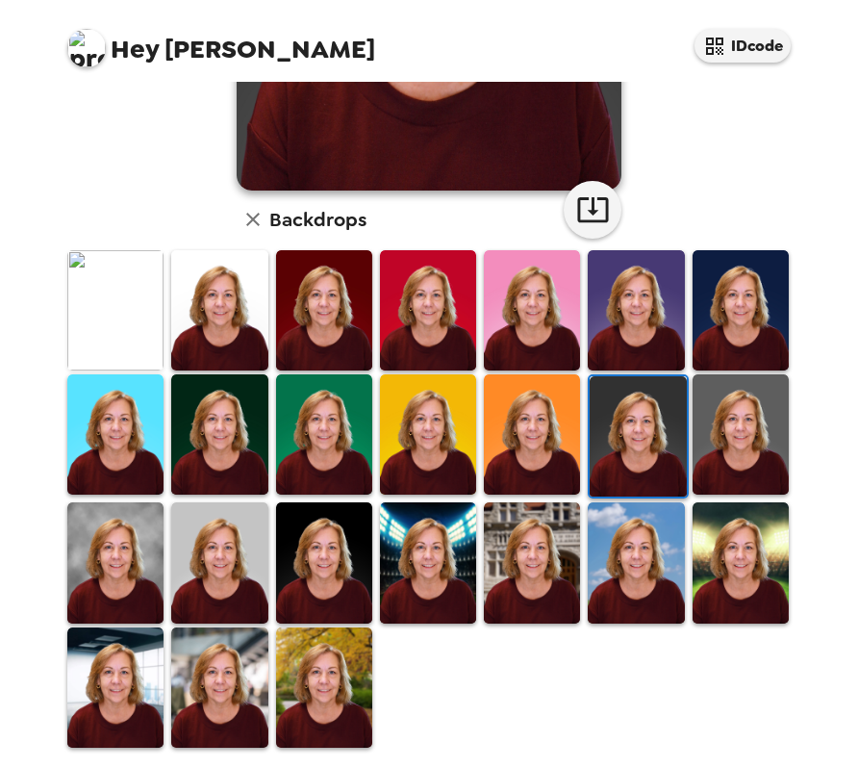
drag, startPoint x: 101, startPoint y: 648, endPoint x: 239, endPoint y: 548, distance: 170.2
click at [102, 645] on img at bounding box center [115, 687] width 96 height 120
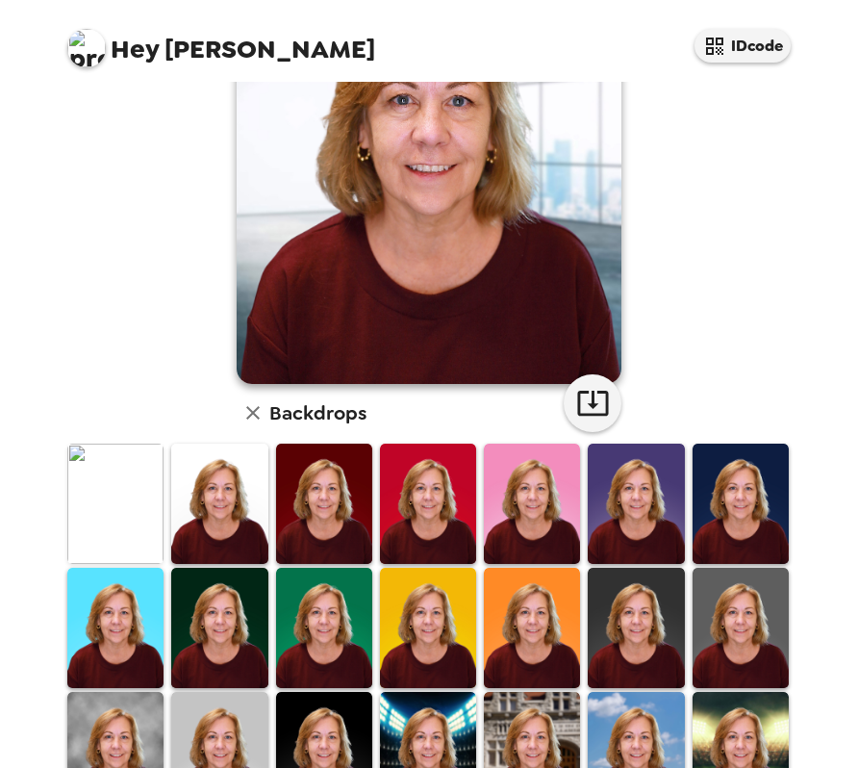
scroll to position [192, 0]
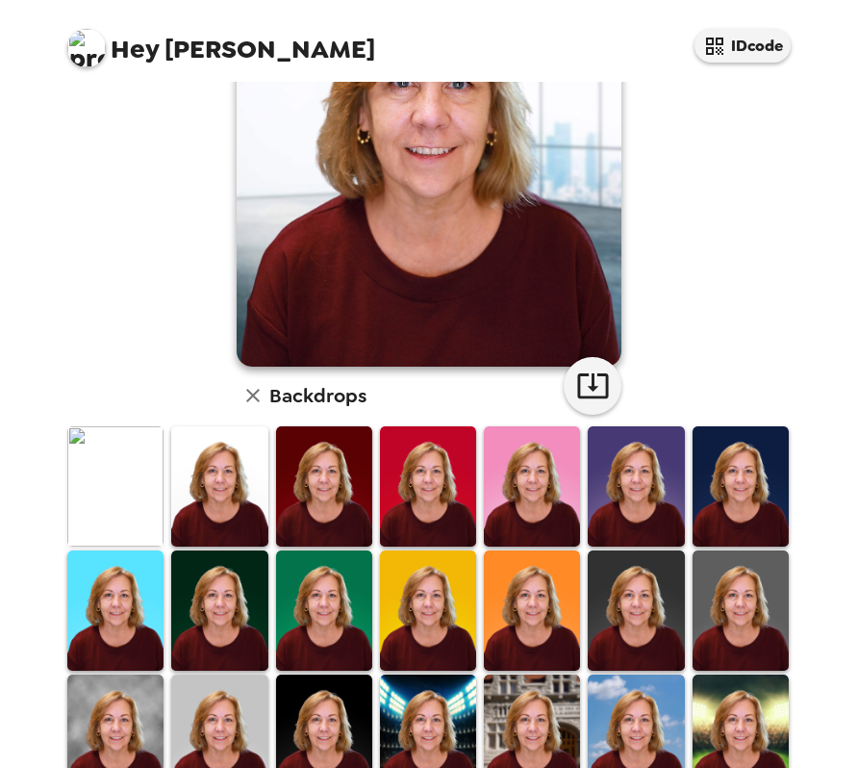
click at [110, 577] on img at bounding box center [115, 610] width 96 height 120
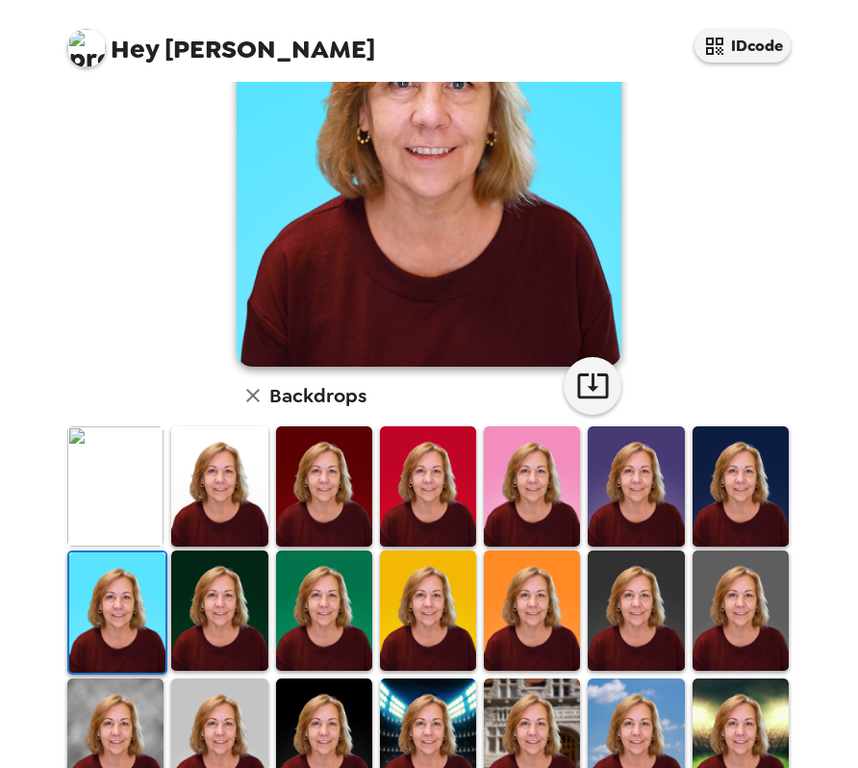
click at [198, 582] on img at bounding box center [219, 610] width 96 height 120
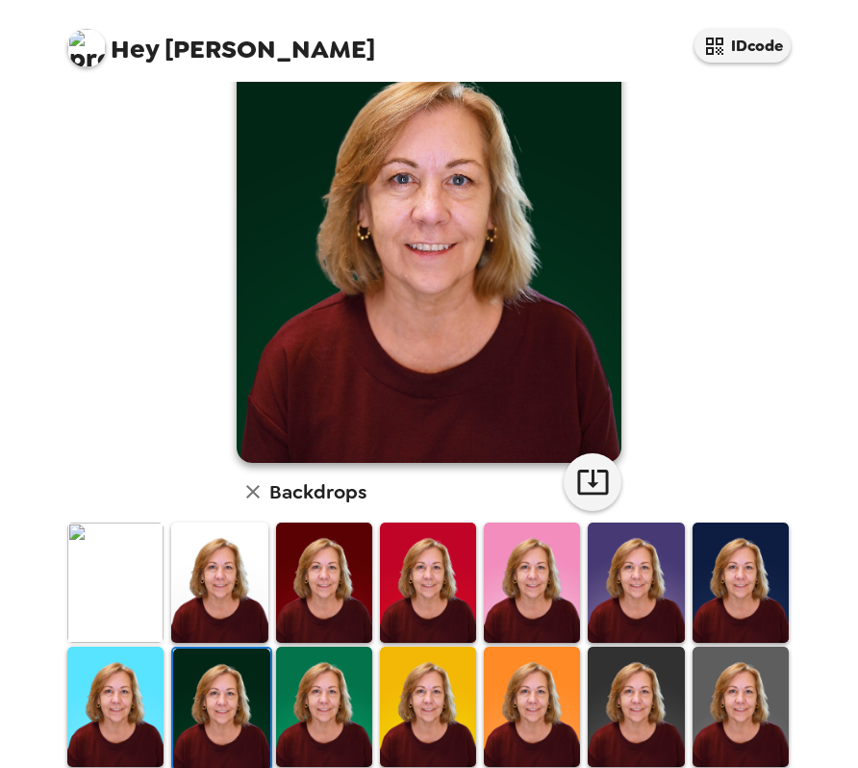
scroll to position [289, 0]
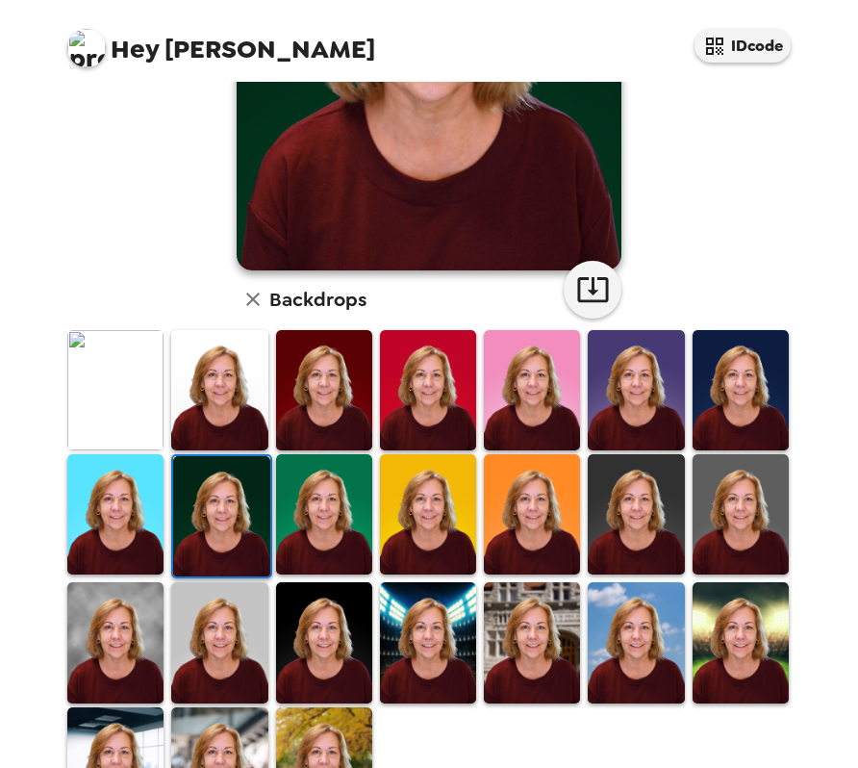
click at [538, 502] on img at bounding box center [532, 514] width 96 height 120
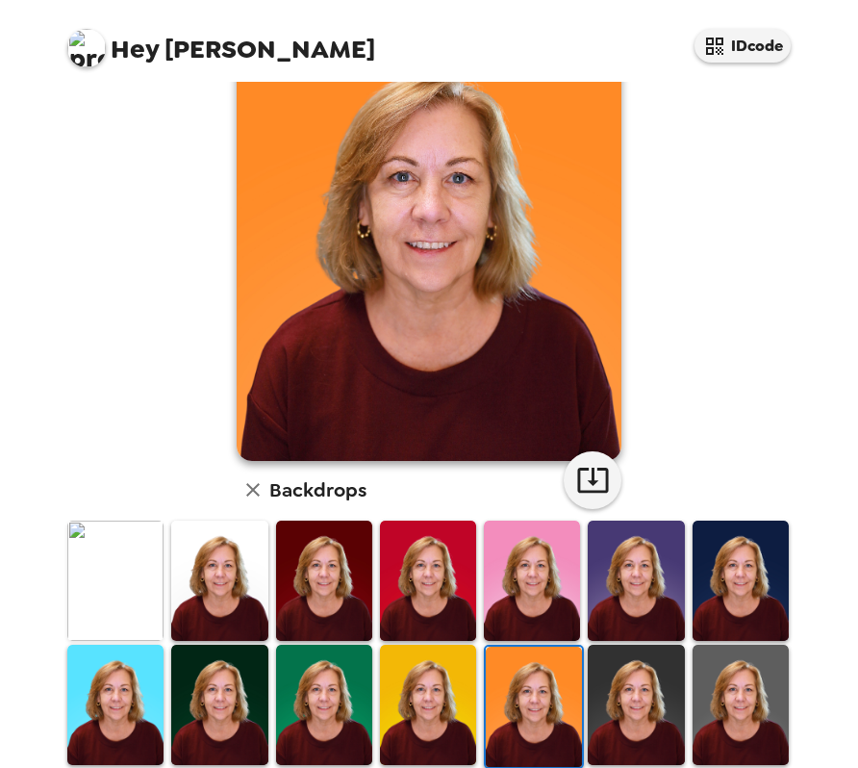
scroll to position [96, 0]
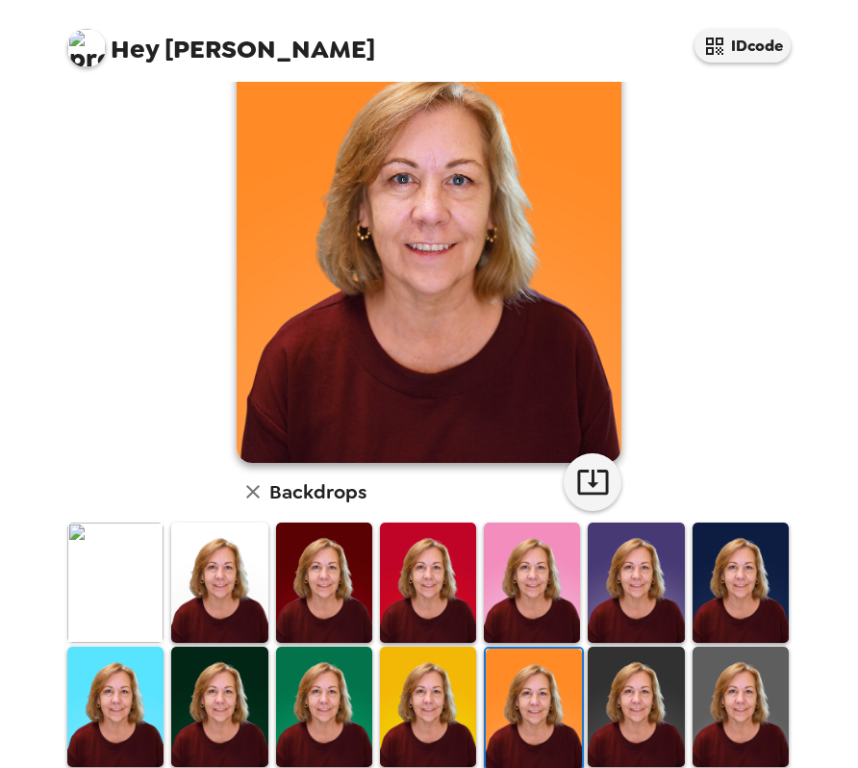
click at [298, 570] on img at bounding box center [324, 583] width 96 height 120
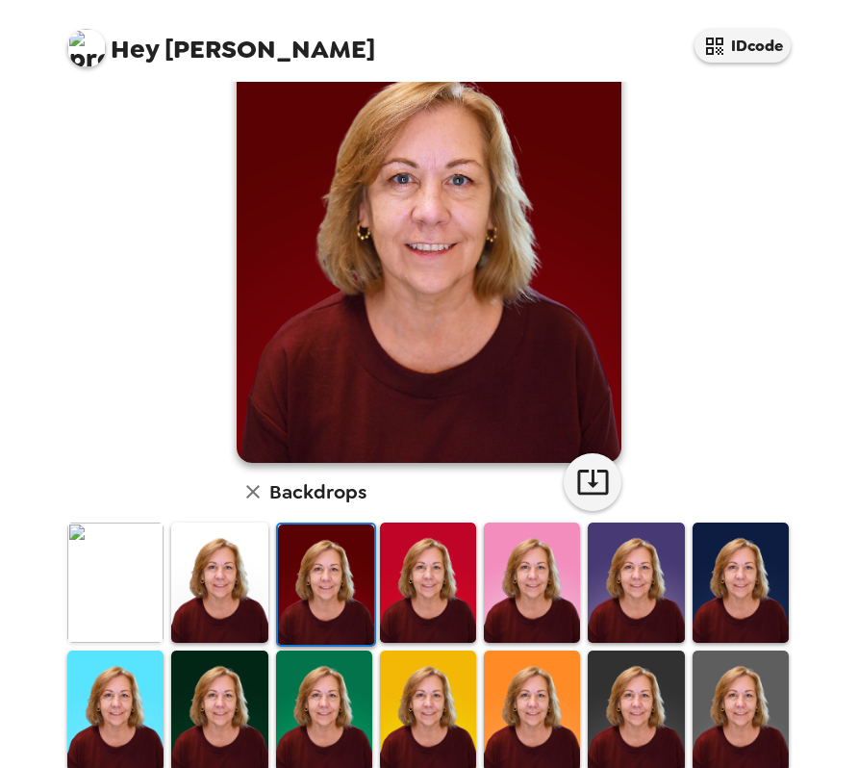
click at [225, 695] on img at bounding box center [219, 711] width 96 height 120
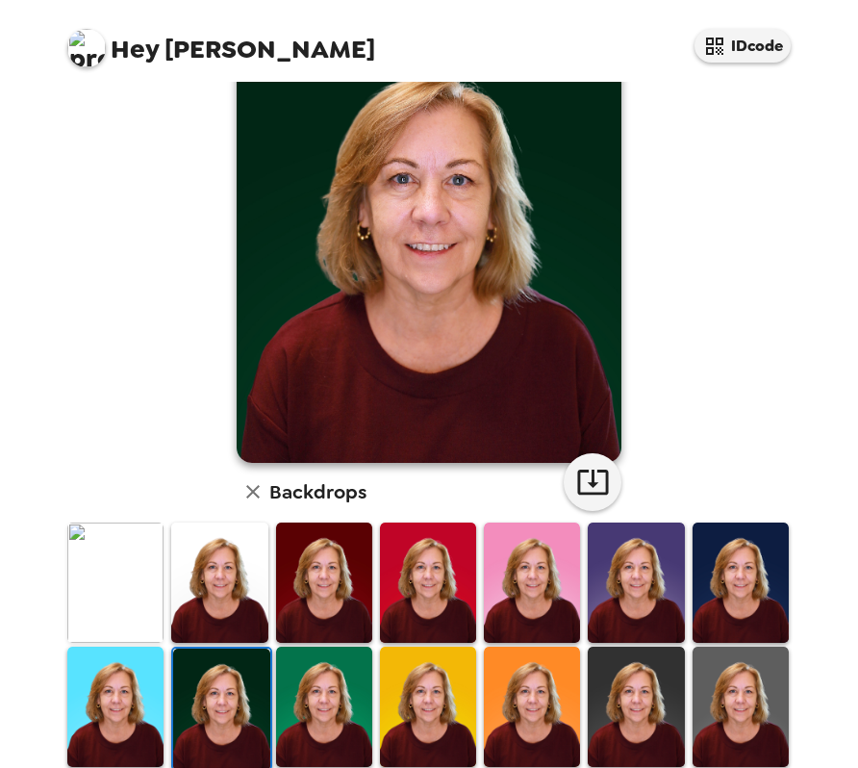
click at [633, 579] on img at bounding box center [636, 583] width 96 height 120
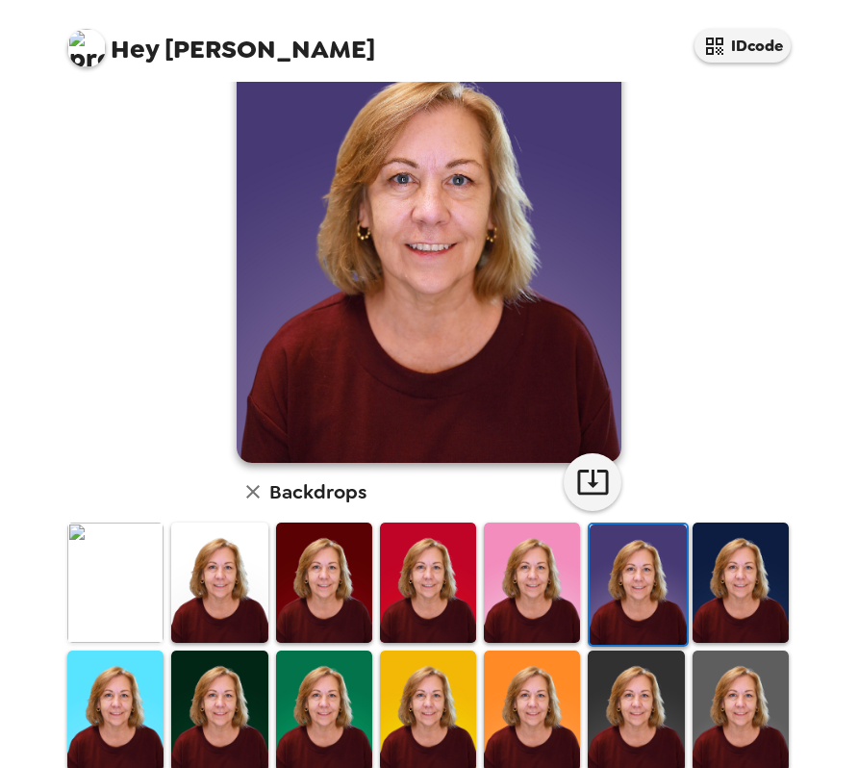
click at [338, 575] on img at bounding box center [324, 583] width 96 height 120
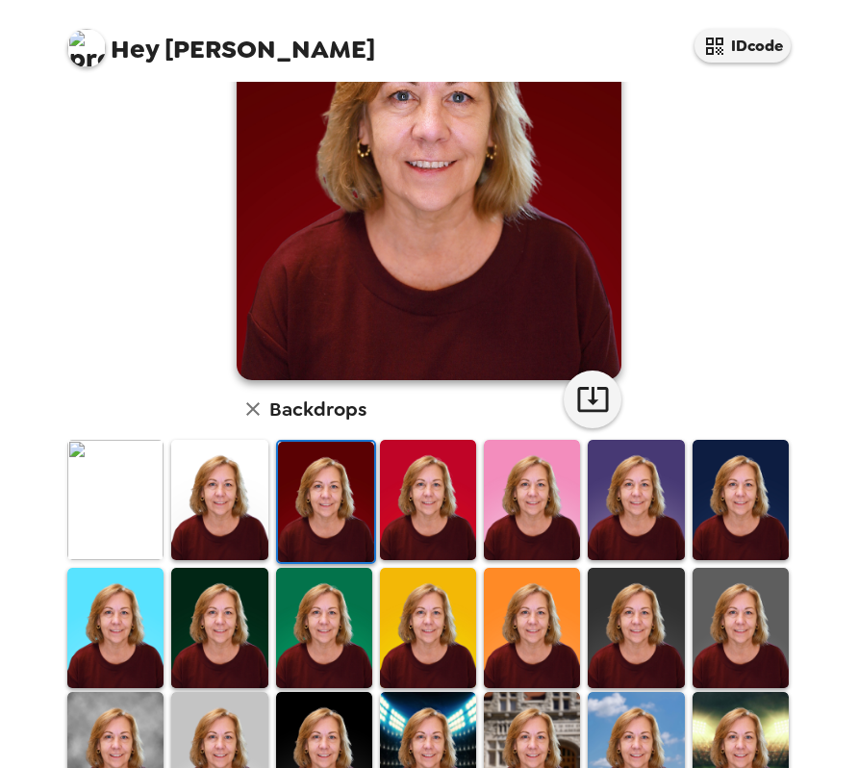
scroll to position [192, 0]
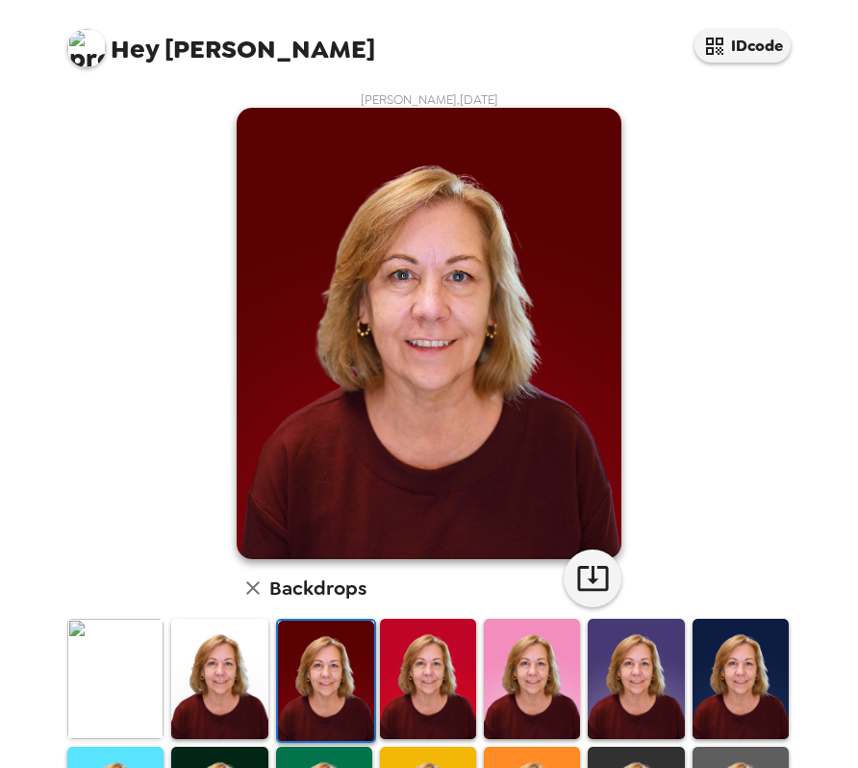
click at [422, 654] on img at bounding box center [428, 679] width 96 height 120
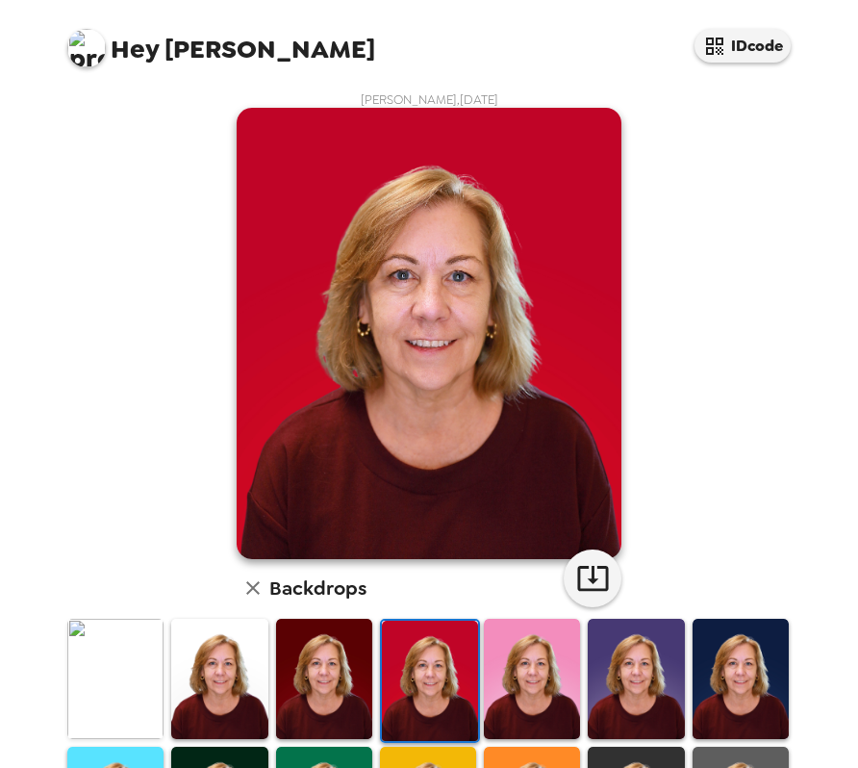
click at [529, 651] on img at bounding box center [532, 679] width 96 height 120
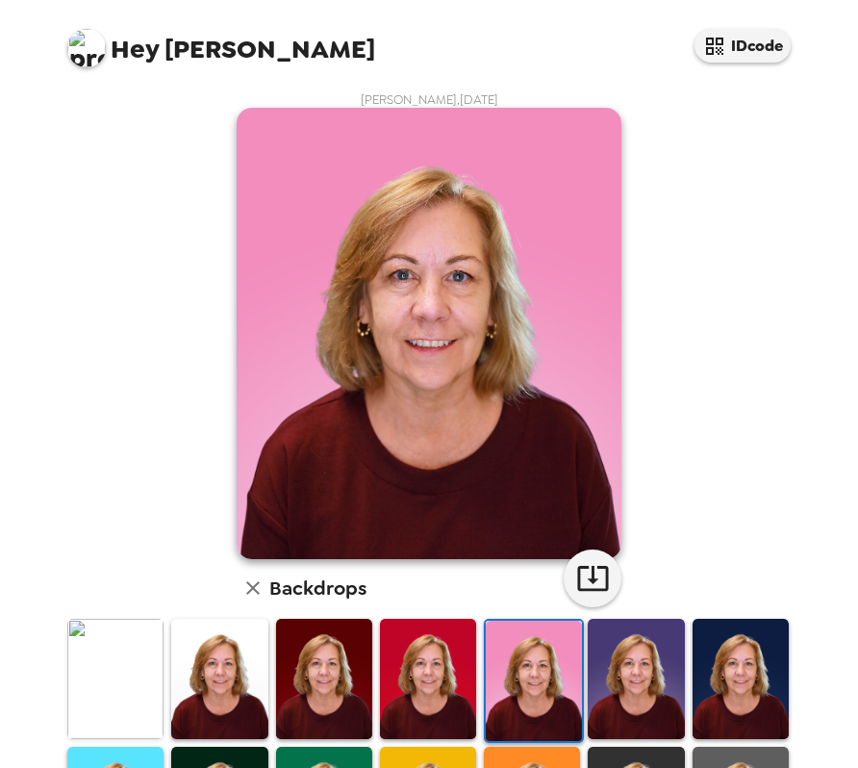
click at [607, 650] on img at bounding box center [636, 679] width 96 height 120
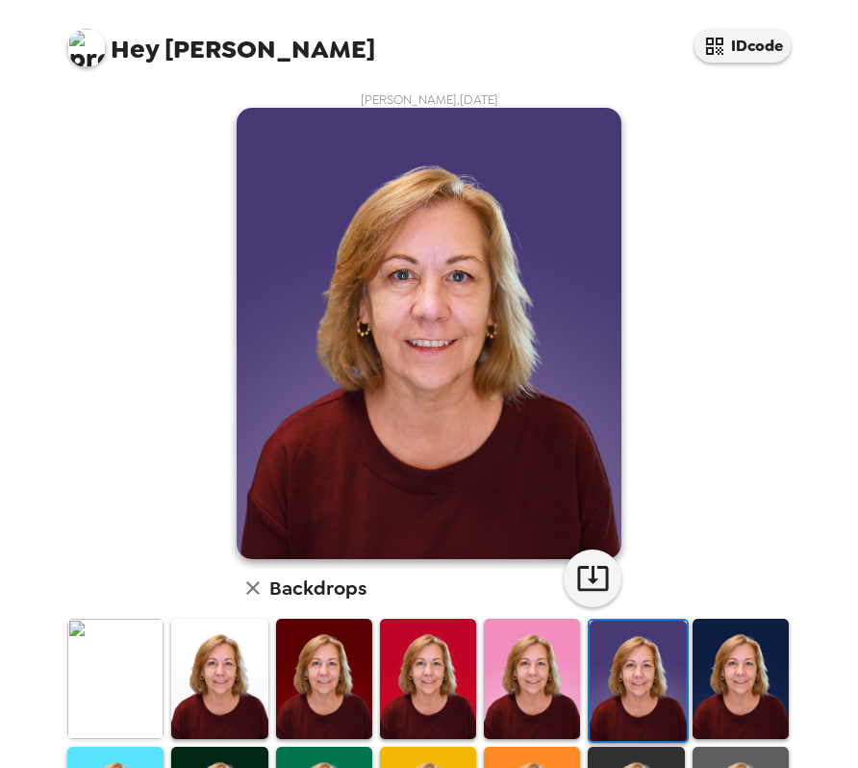
click at [703, 664] on img at bounding box center [741, 679] width 96 height 120
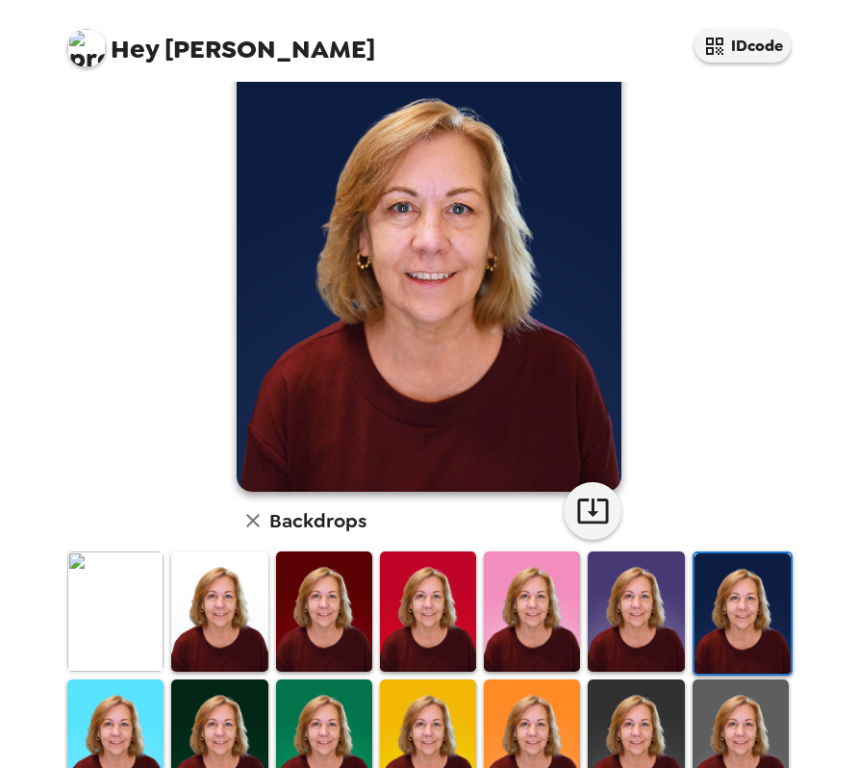
scroll to position [96, 0]
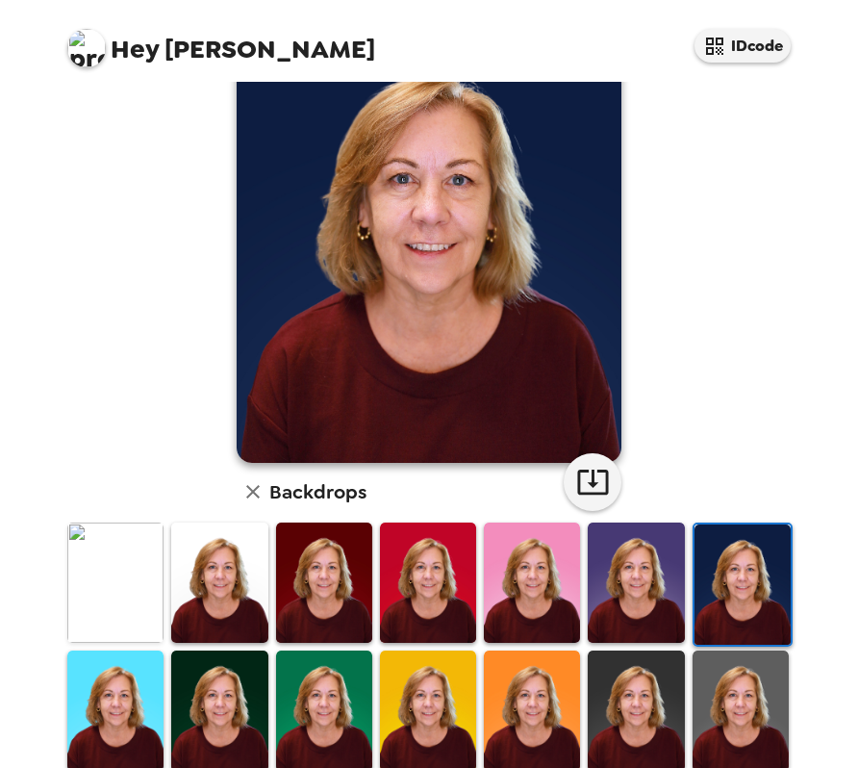
click at [719, 714] on img at bounding box center [741, 711] width 96 height 120
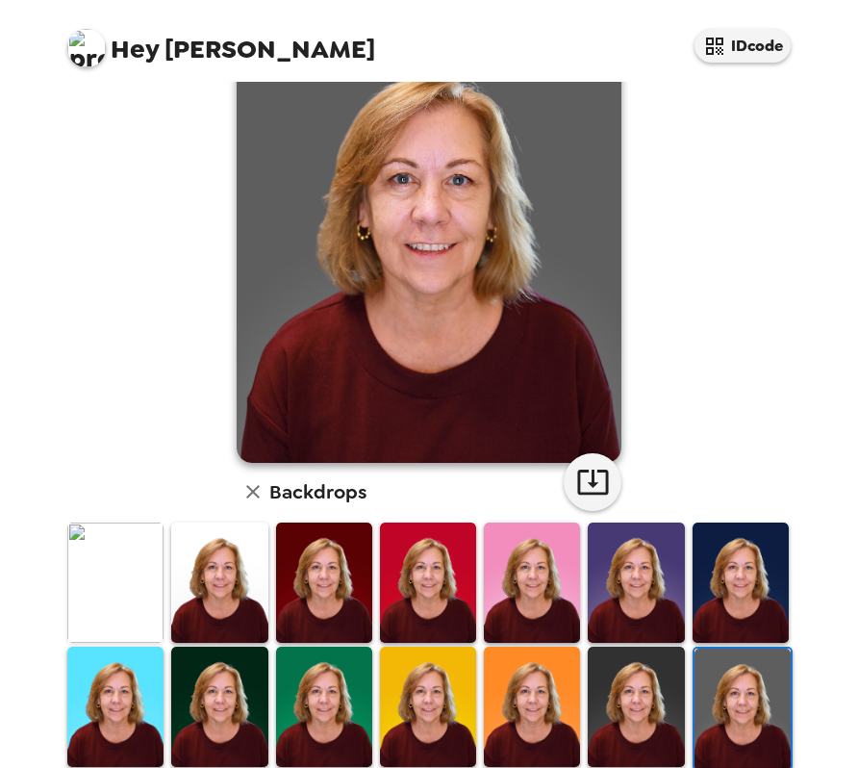
click at [628, 695] on img at bounding box center [636, 707] width 96 height 120
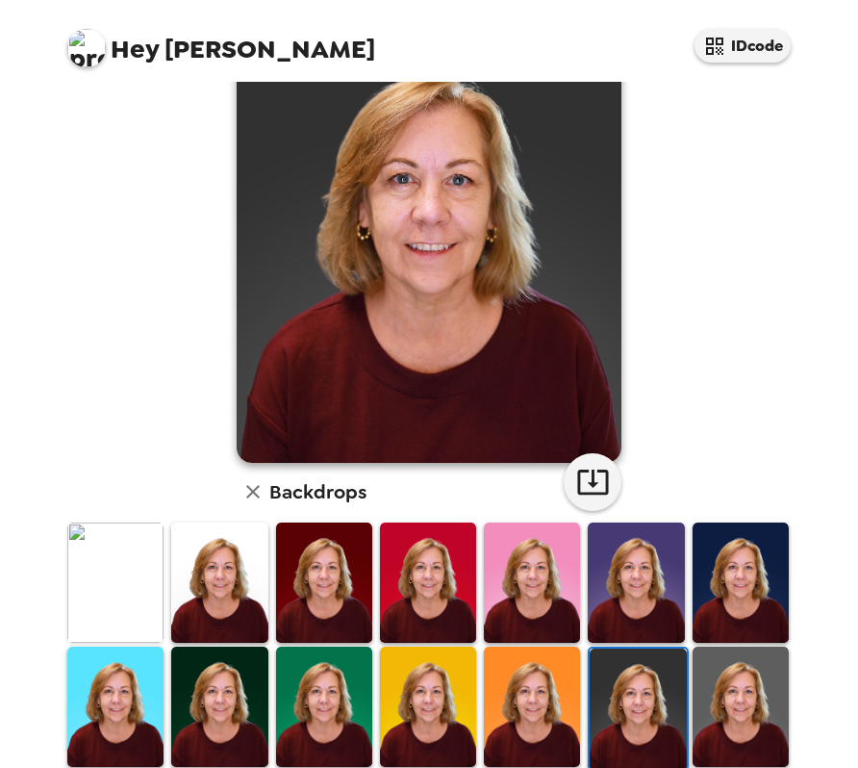
click at [521, 687] on img at bounding box center [532, 707] width 96 height 120
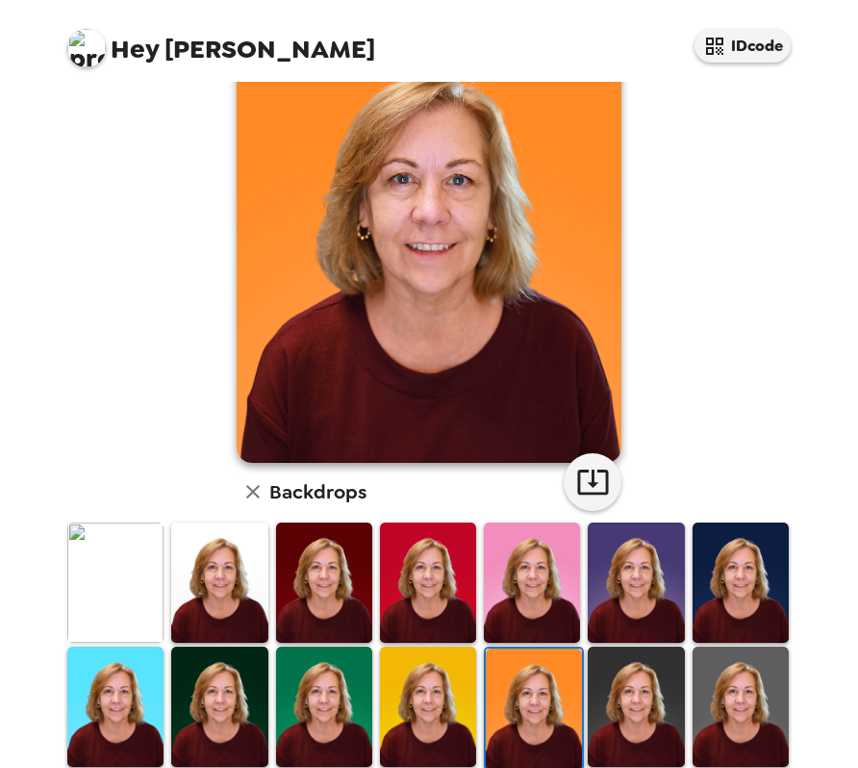
click at [411, 688] on img at bounding box center [428, 707] width 96 height 120
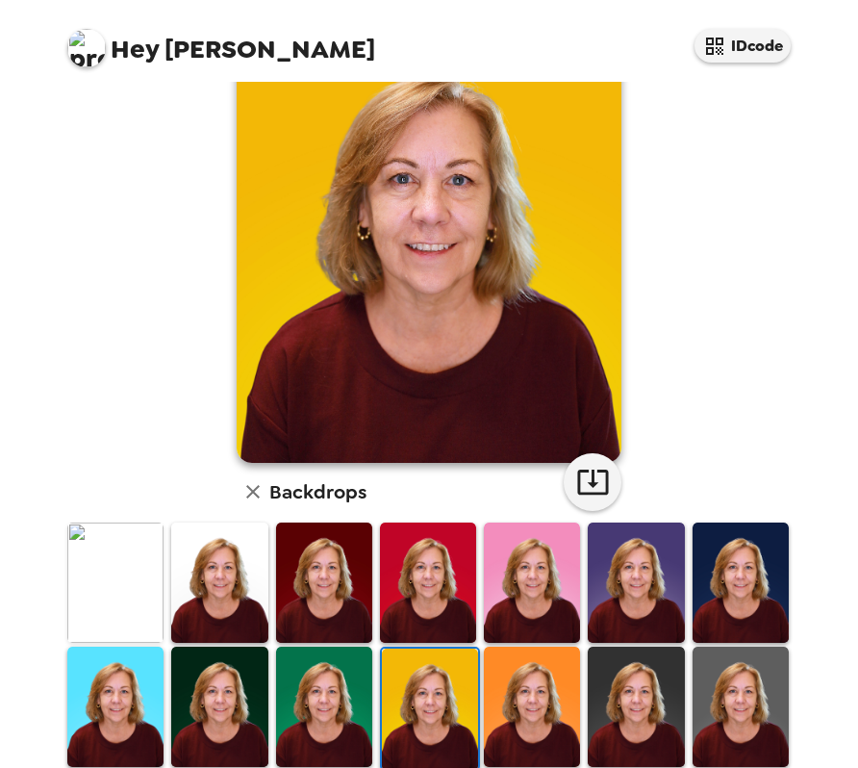
click at [304, 685] on img at bounding box center [324, 707] width 96 height 120
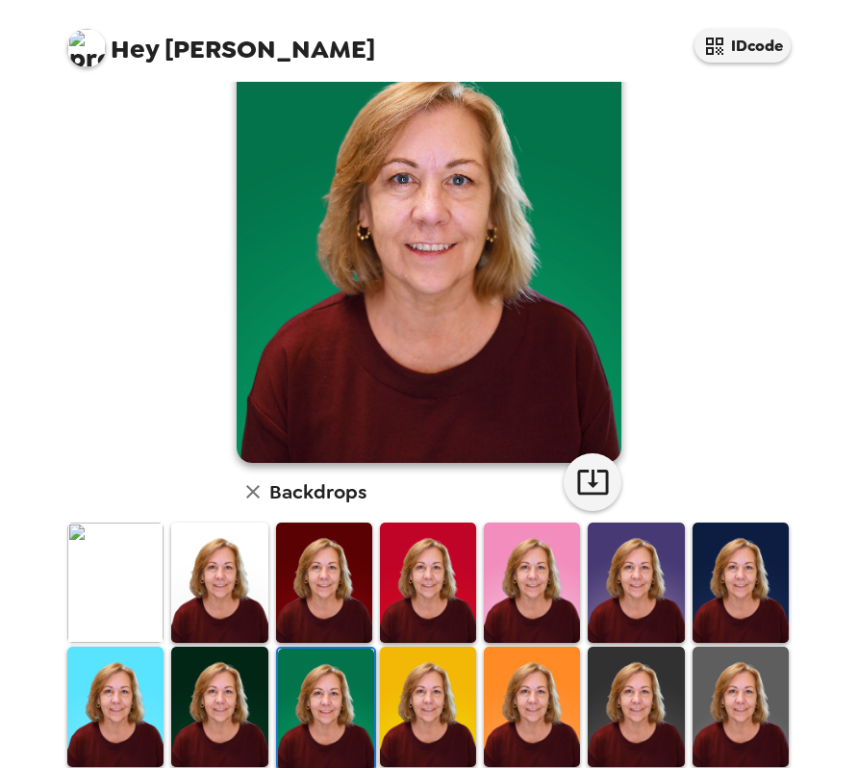
click at [228, 687] on img at bounding box center [219, 707] width 96 height 120
